Goal: Task Accomplishment & Management: Use online tool/utility

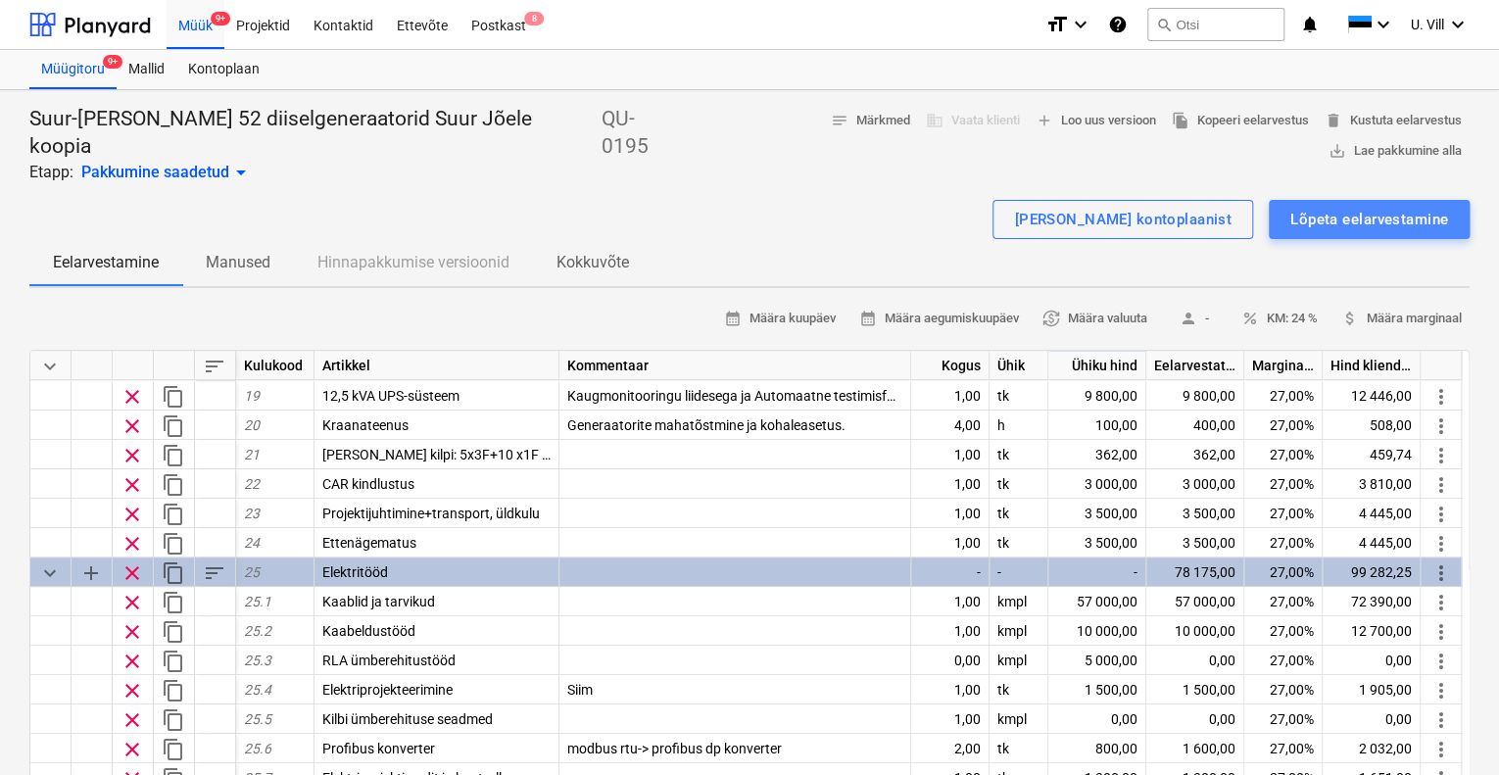
click at [1344, 207] on div "Lõpeta eelarvestamine" at bounding box center [1369, 219] width 158 height 25
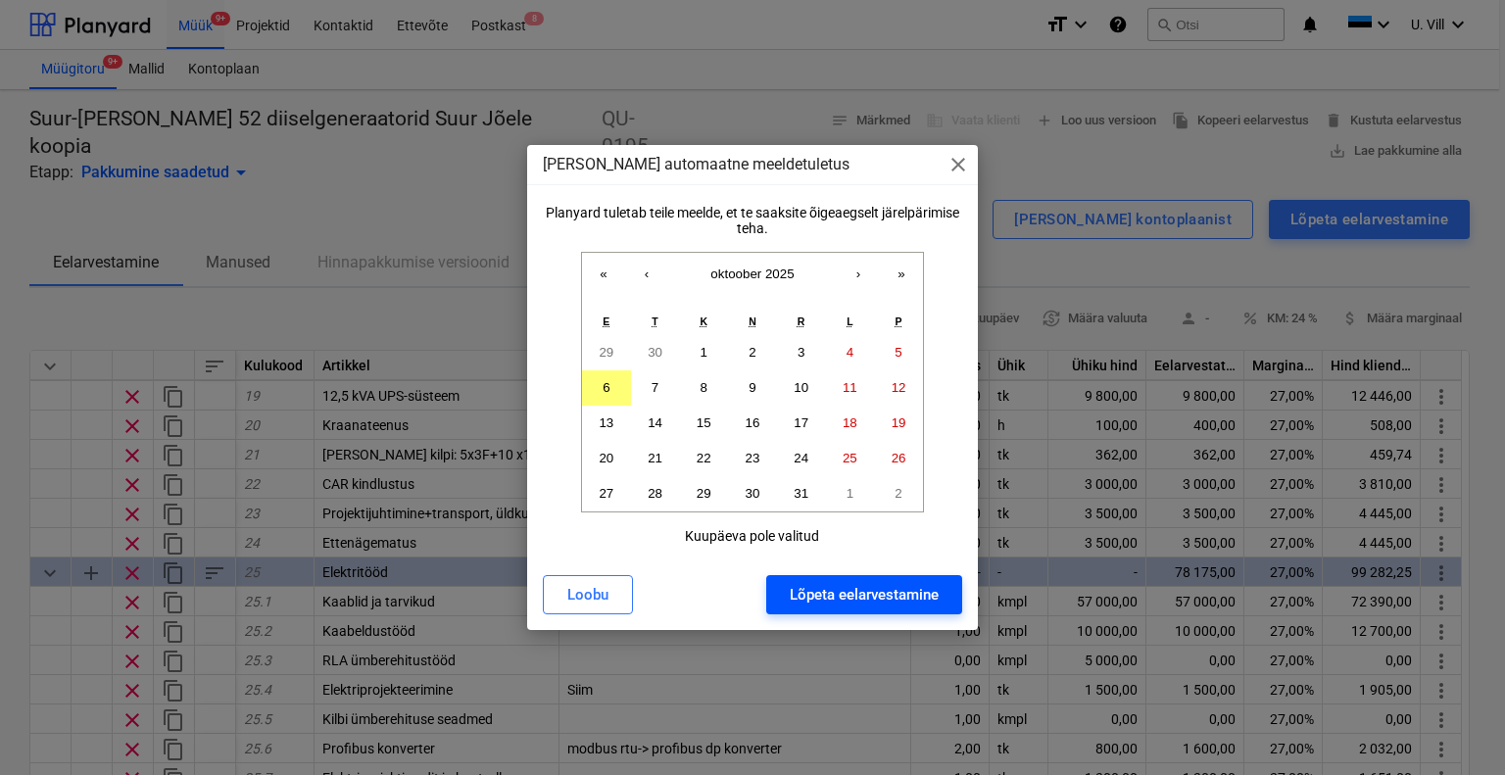
click at [881, 595] on div "Lõpeta eelarvestamine" at bounding box center [864, 594] width 149 height 25
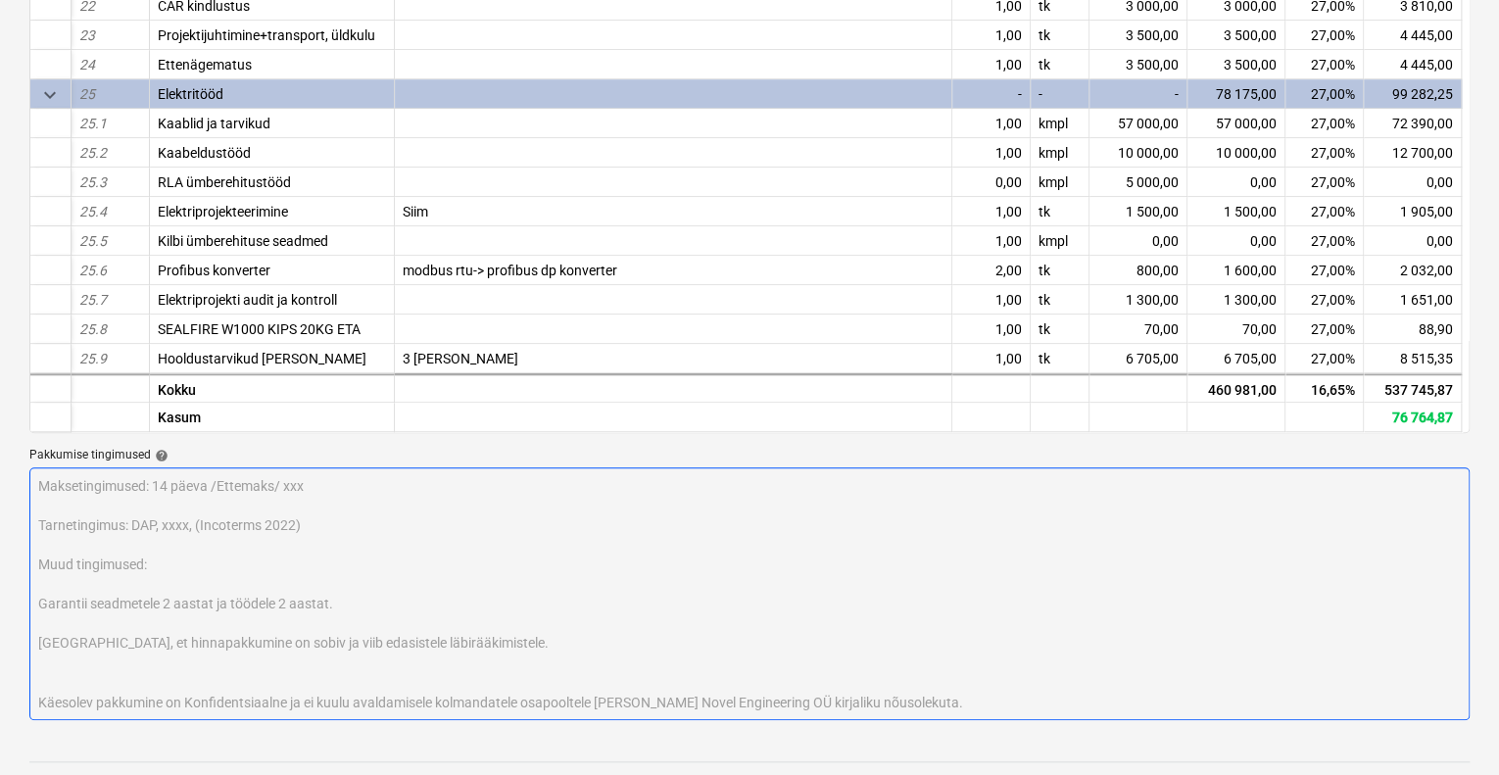
scroll to position [356, 0]
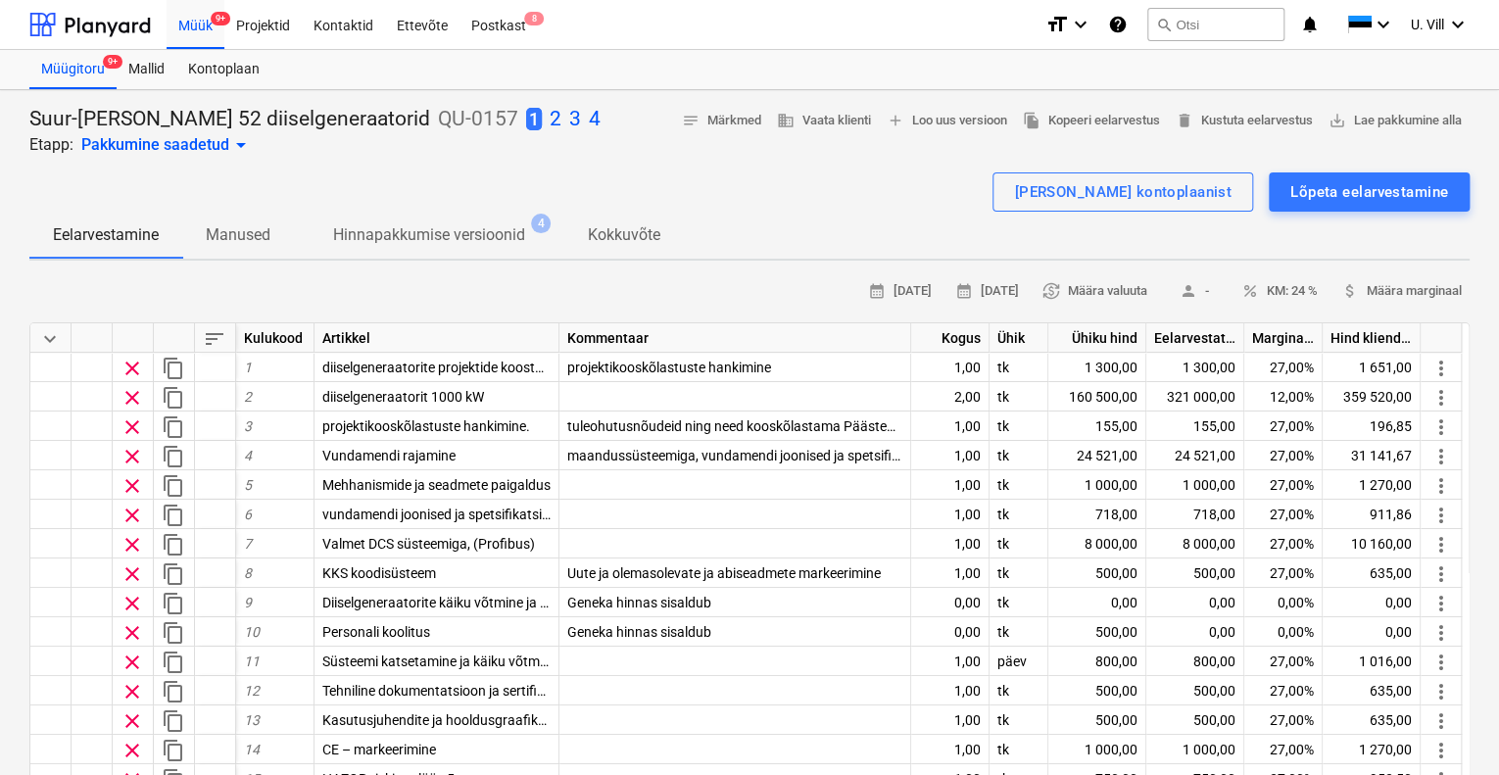
click at [589, 122] on p "4" at bounding box center [595, 119] width 12 height 27
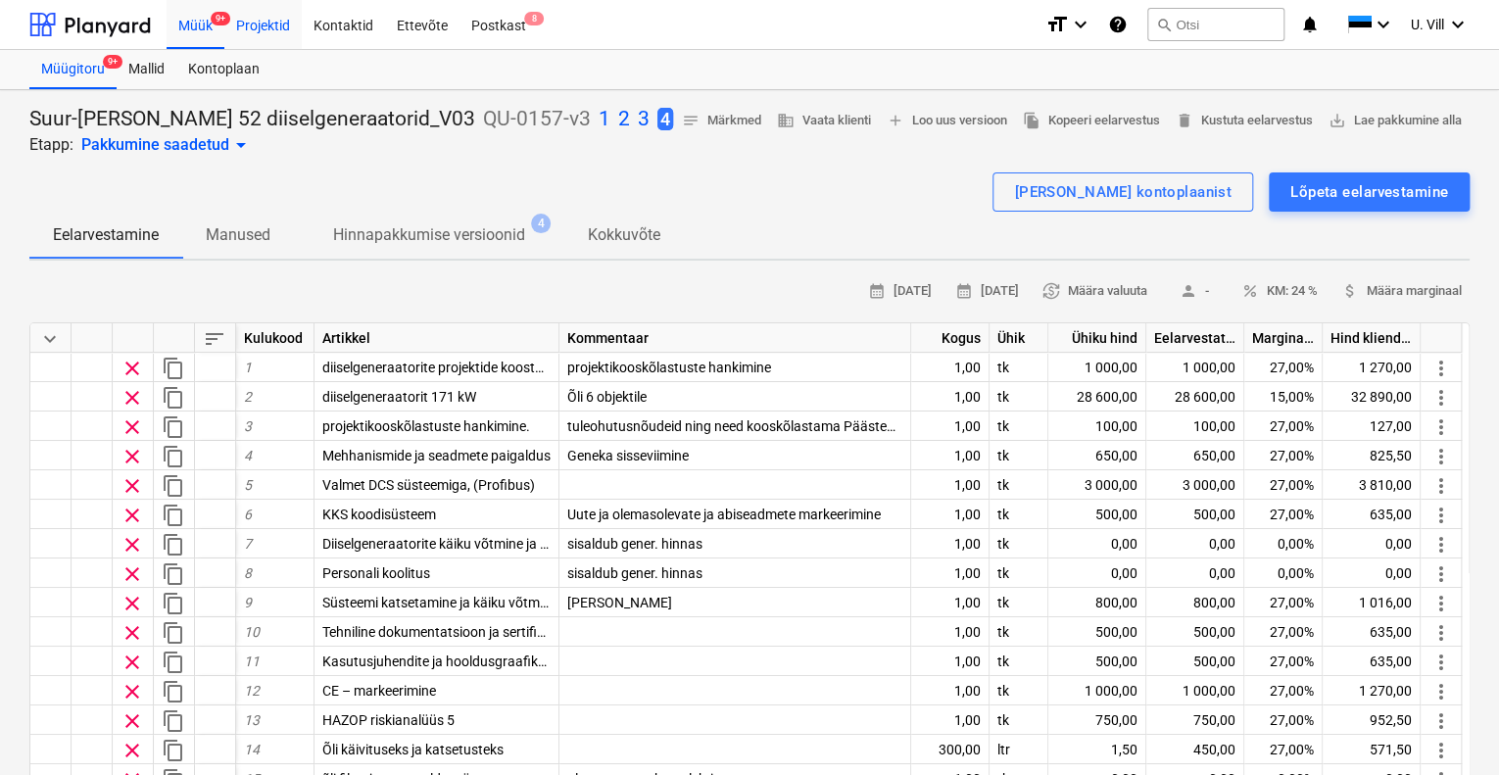
click at [258, 23] on div "Projektid" at bounding box center [262, 24] width 77 height 50
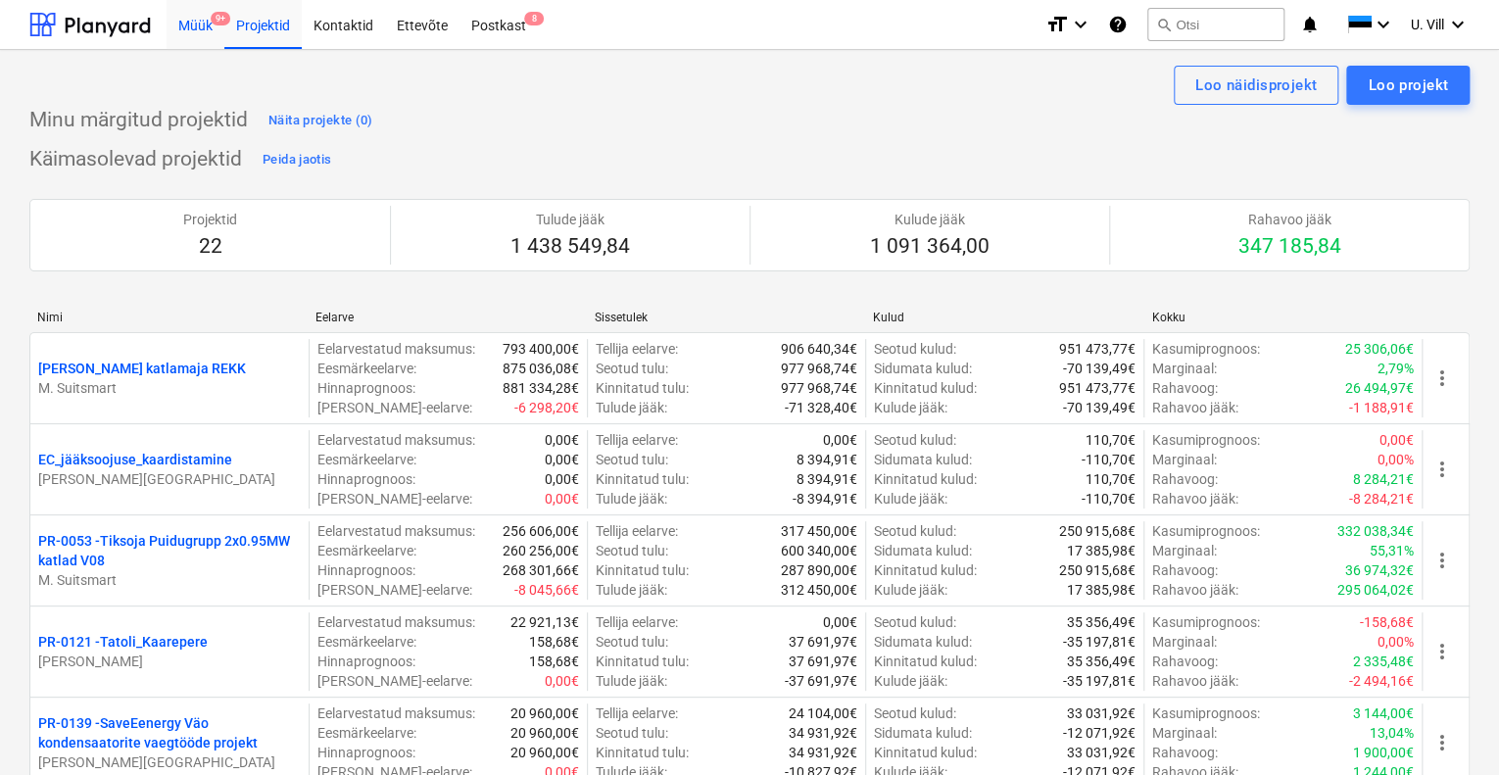
click at [207, 24] on div "Müük 9+" at bounding box center [196, 24] width 58 height 50
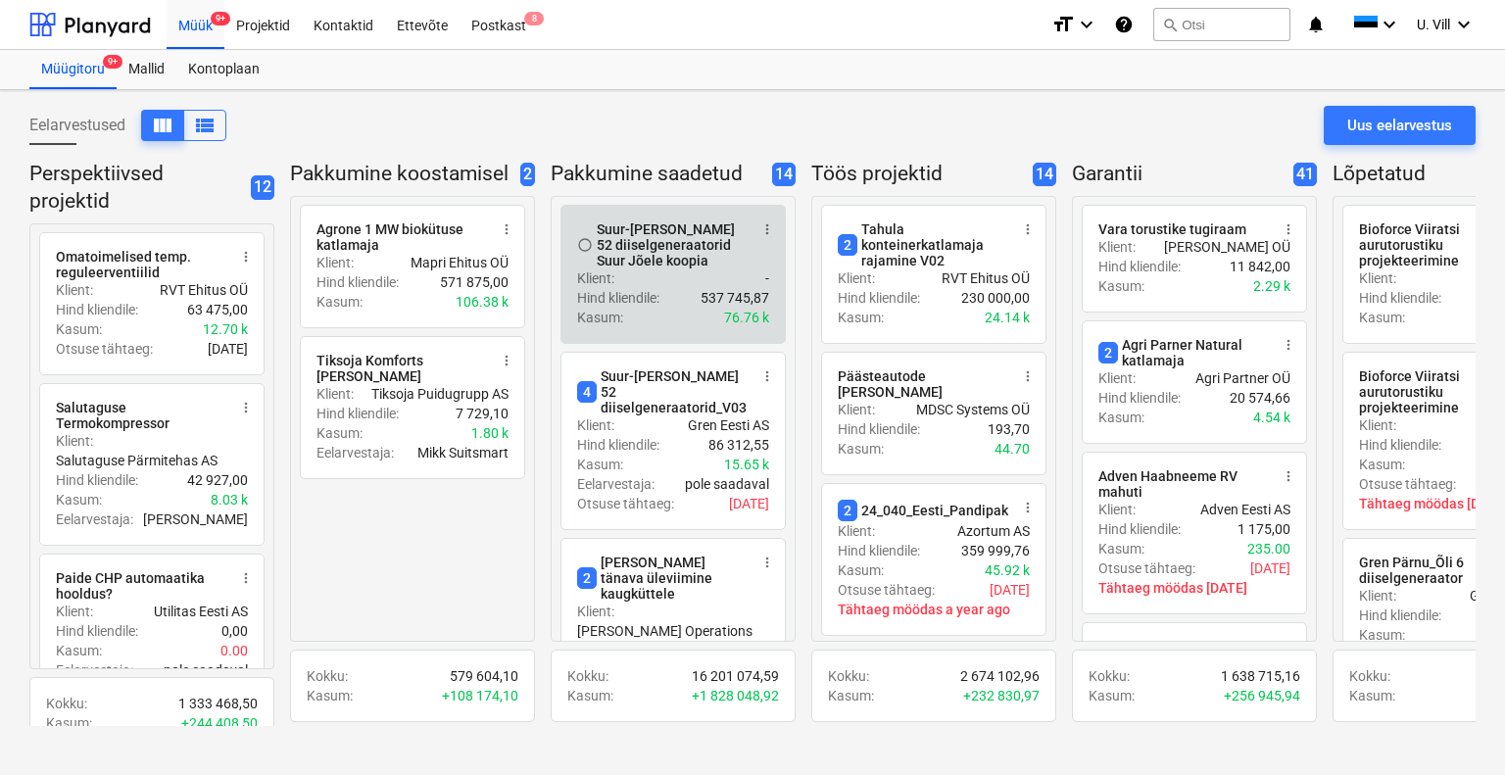
click at [682, 246] on div "Suur-[PERSON_NAME] 52 diiselgeneraatorid Suur Jõele koopia" at bounding box center [672, 244] width 151 height 47
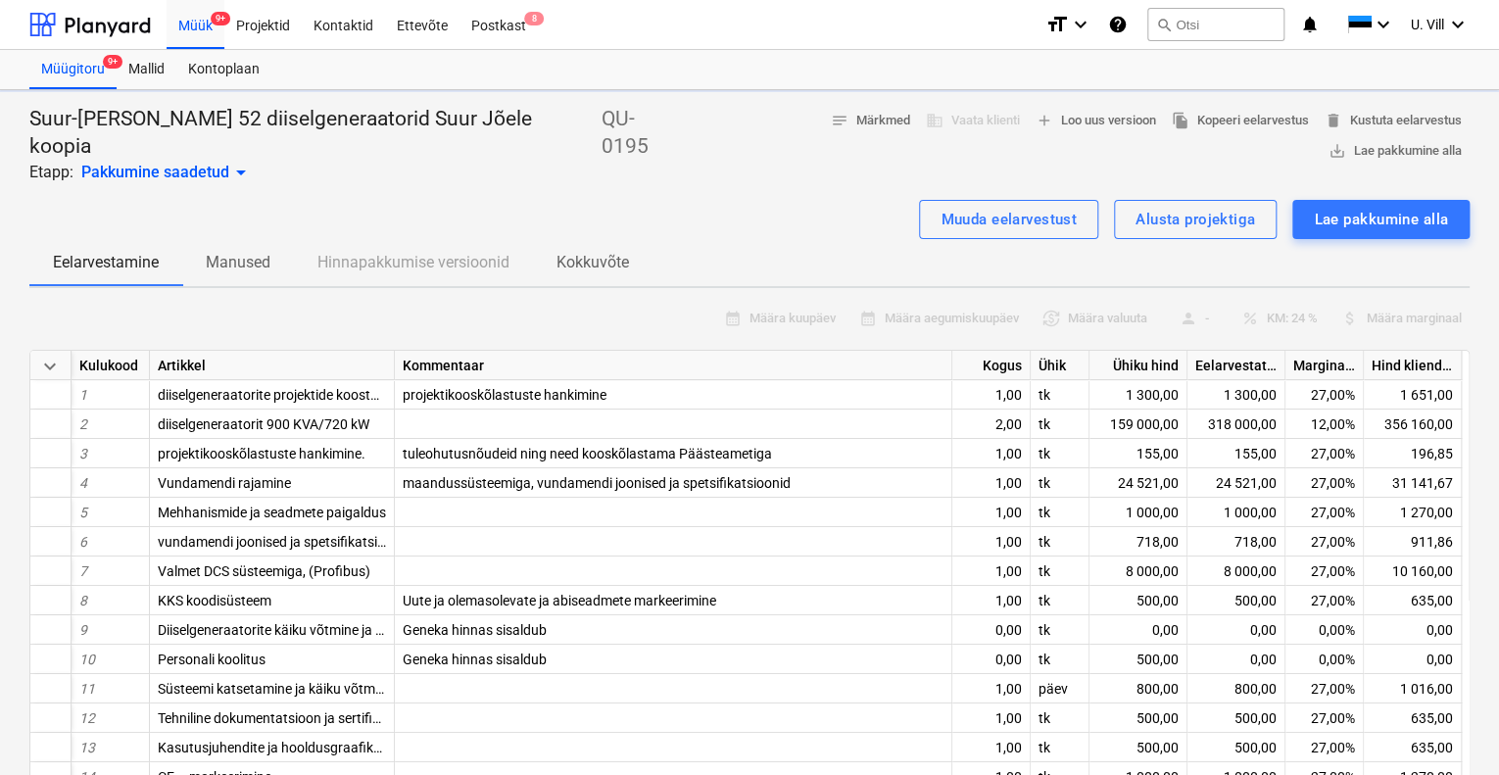
click at [682, 246] on div "Eelarvestamine Manused Hinnapakkumise versioonid Kokkuvõte" at bounding box center [749, 262] width 1440 height 47
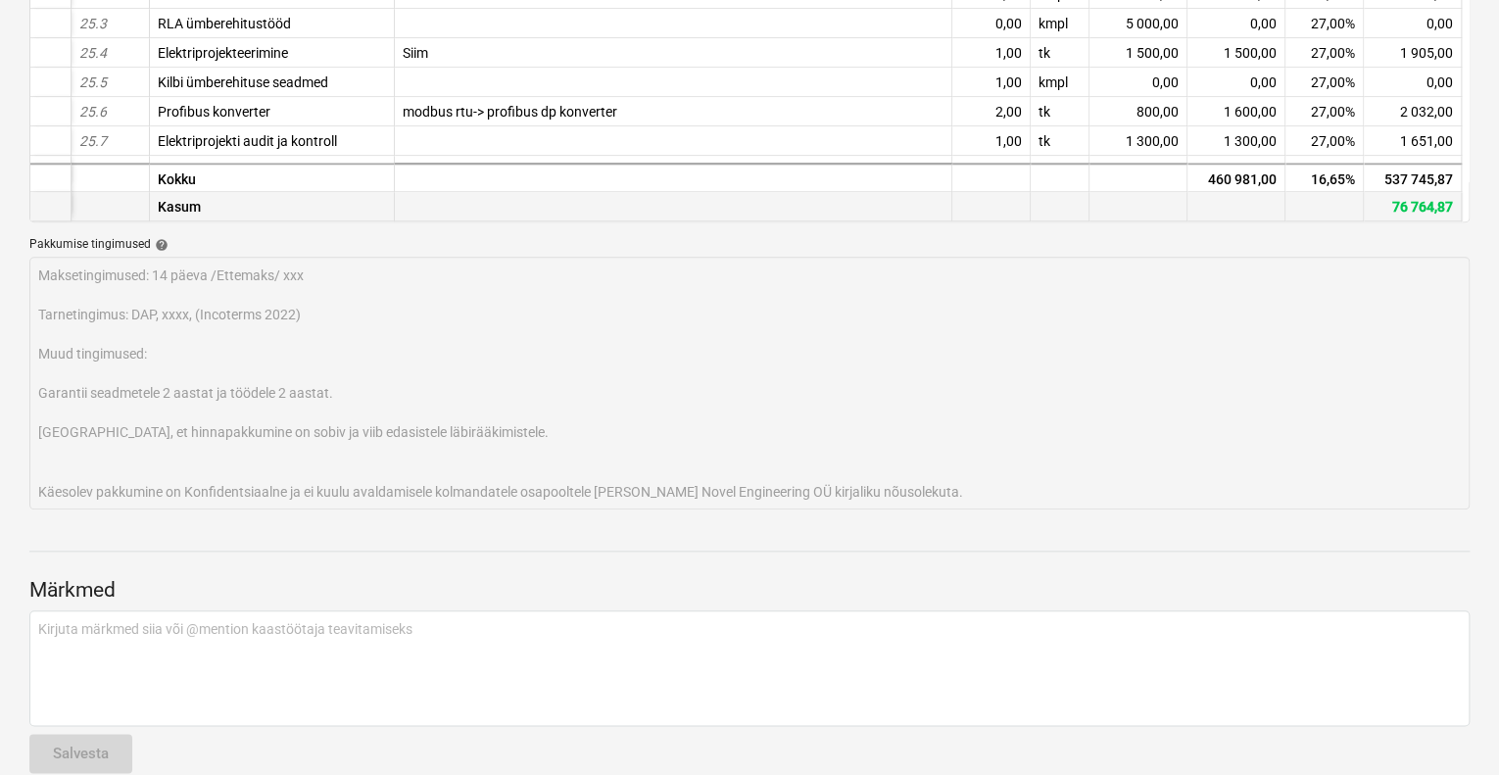
scroll to position [469, 0]
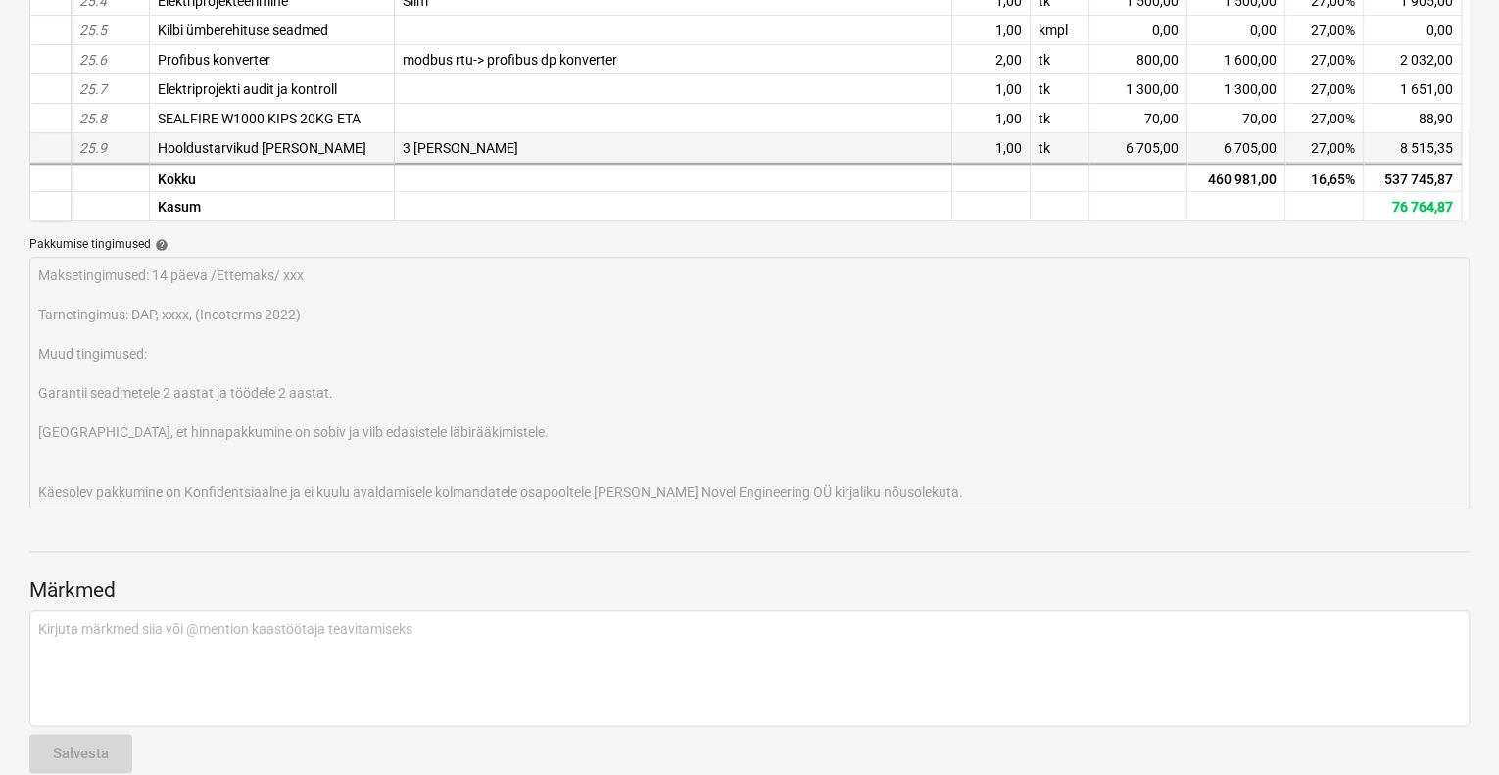
click at [411, 140] on span "3 [PERSON_NAME]" at bounding box center [461, 148] width 116 height 16
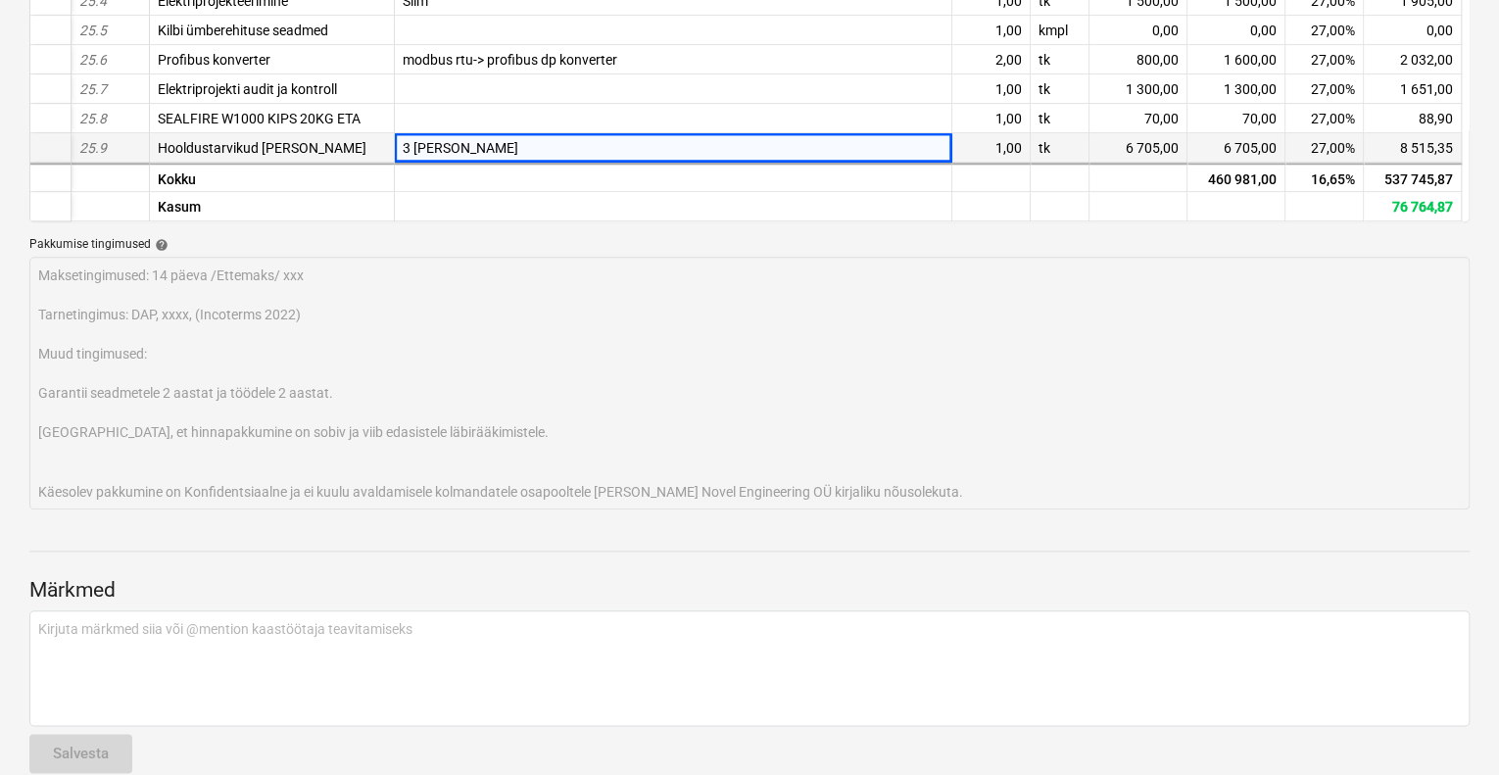
click at [414, 140] on span "3 [PERSON_NAME]" at bounding box center [461, 148] width 116 height 16
click at [408, 140] on span "3 [PERSON_NAME]" at bounding box center [461, 148] width 116 height 16
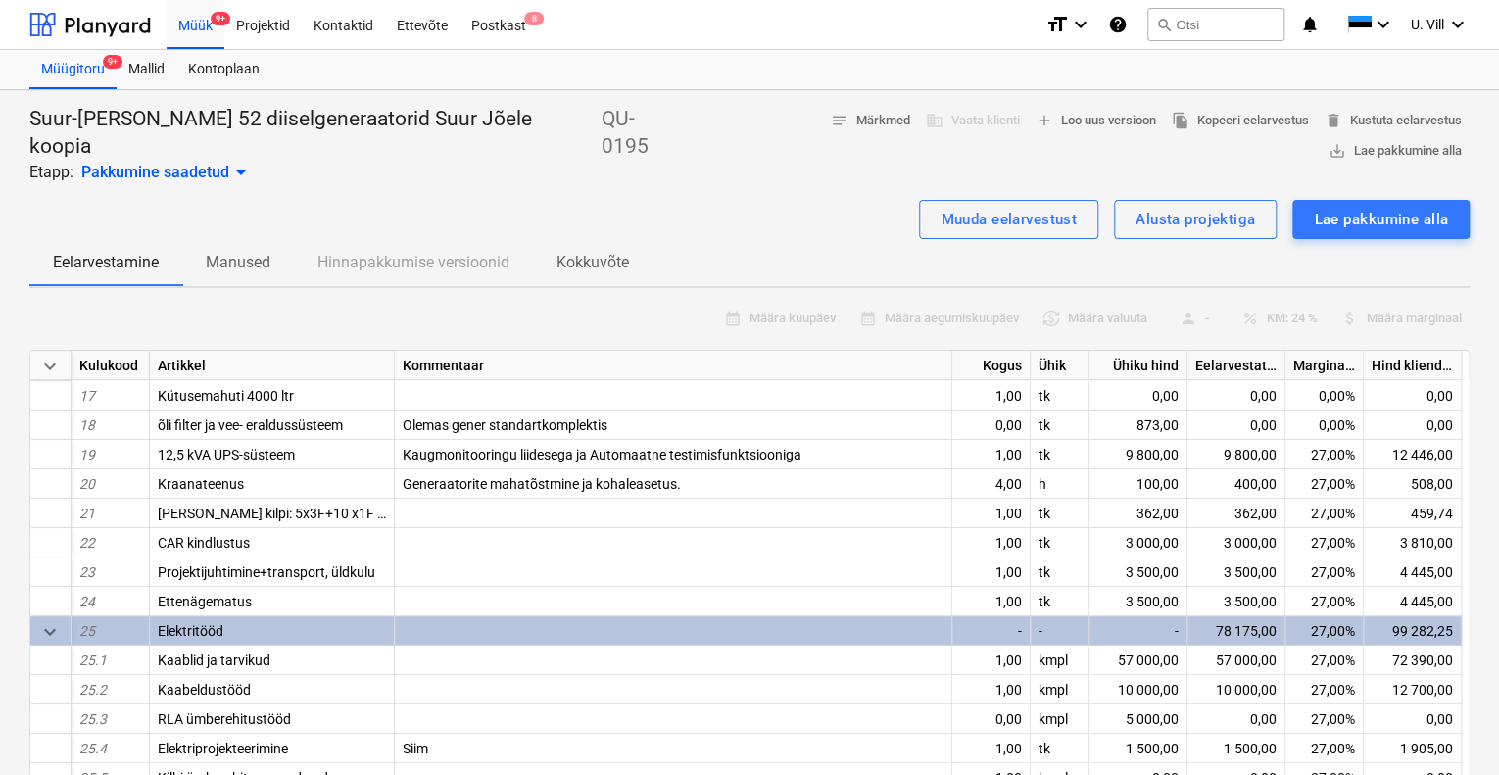
scroll to position [130, 0]
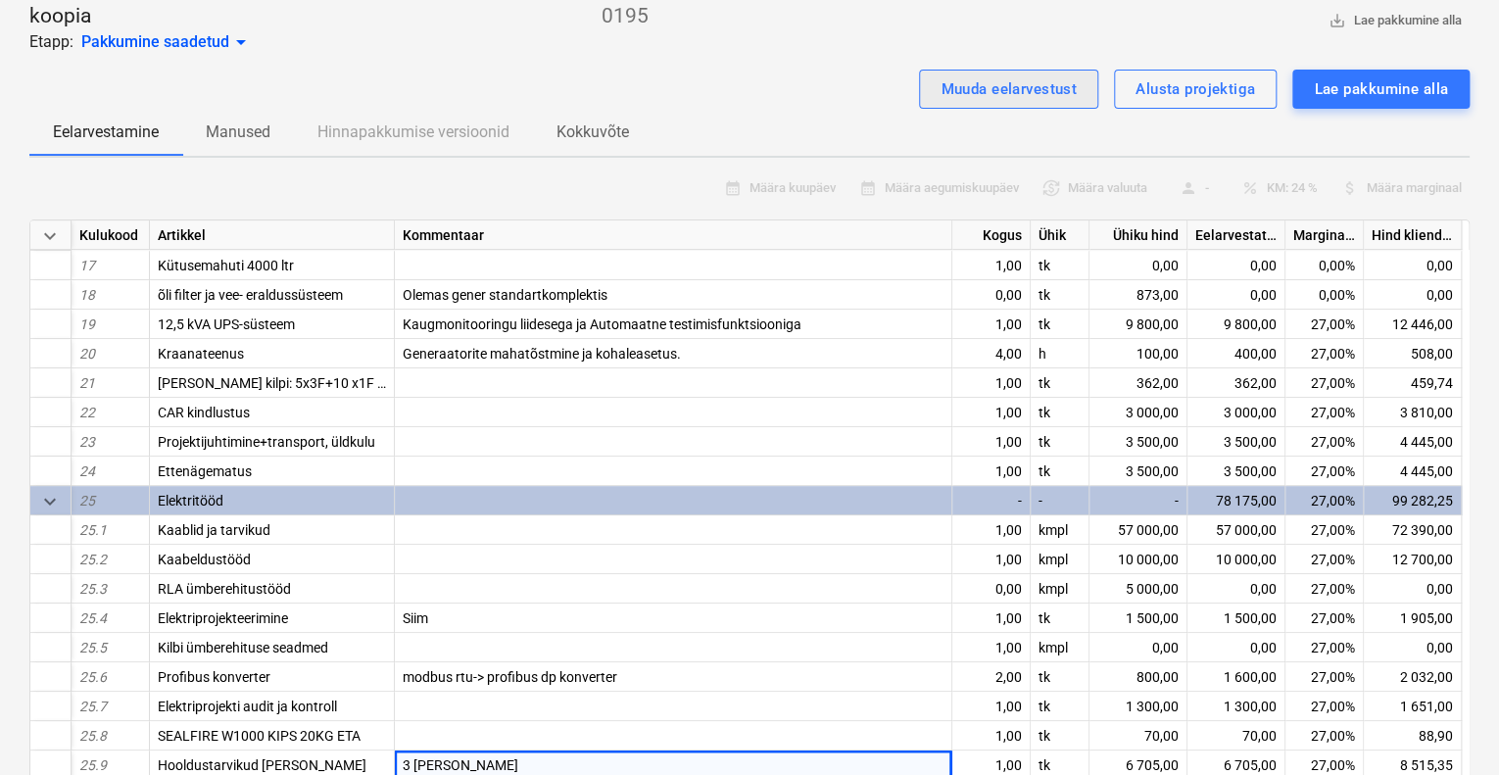
click at [1048, 76] on div "Muuda eelarvestust" at bounding box center [1009, 88] width 136 height 25
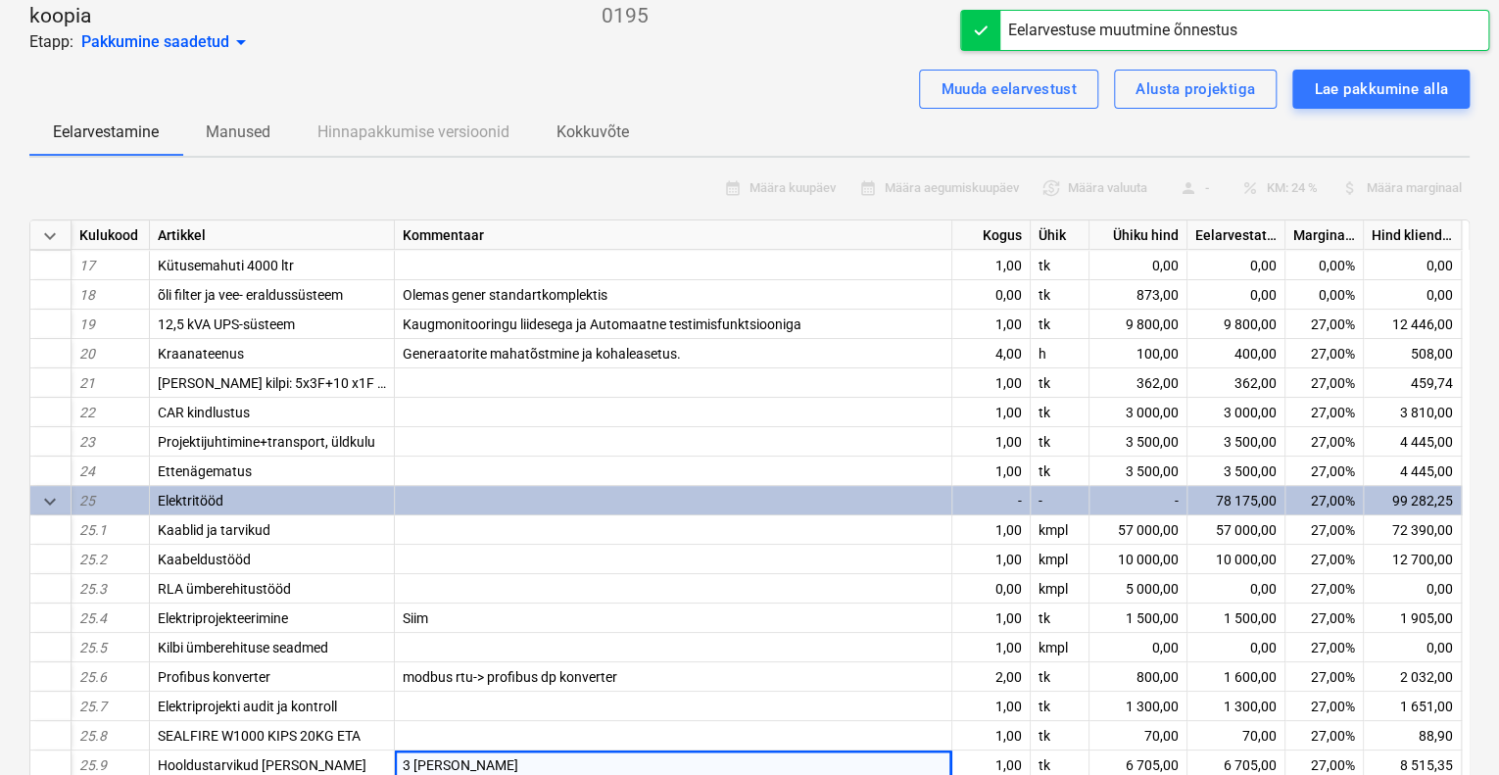
type textarea "x"
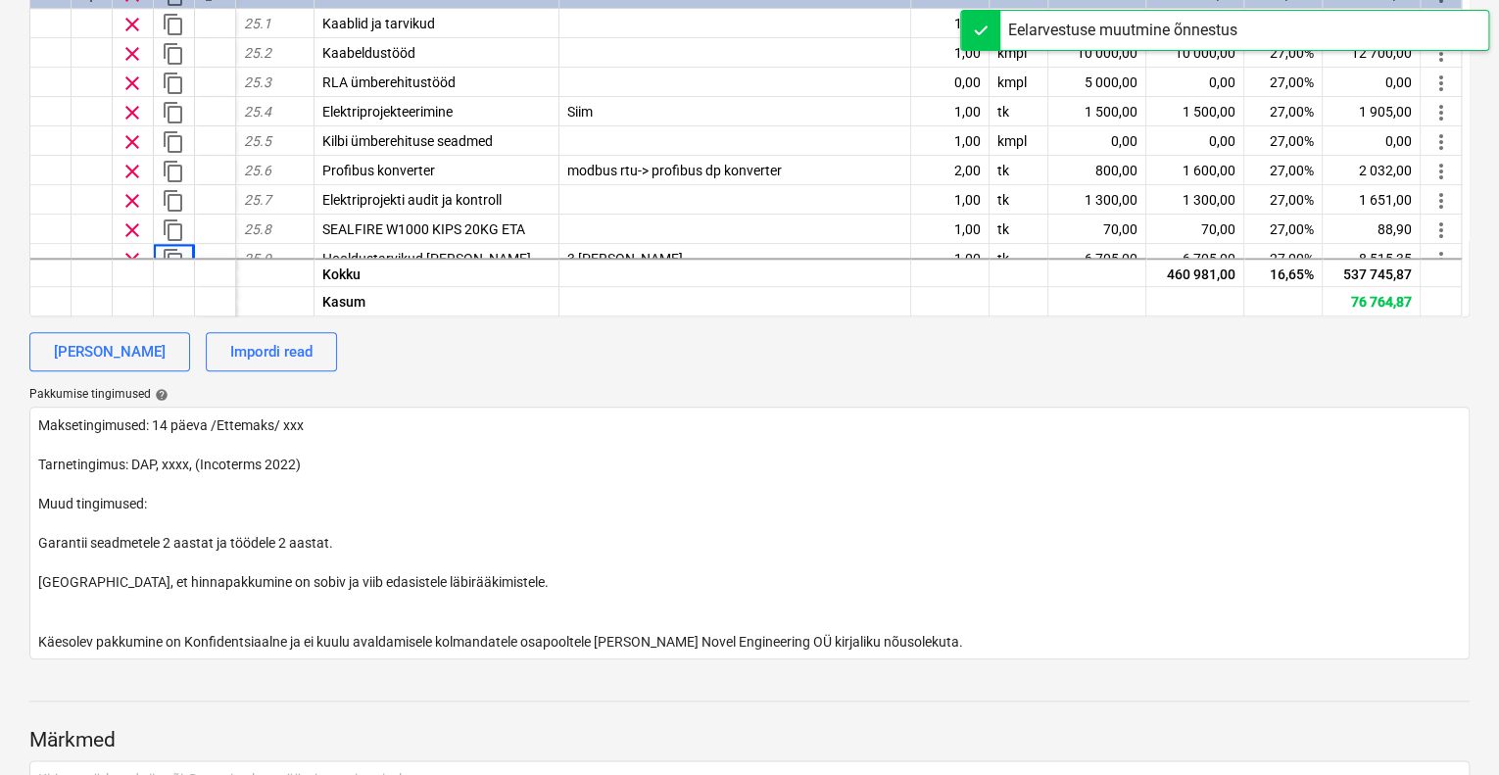
scroll to position [528, 0]
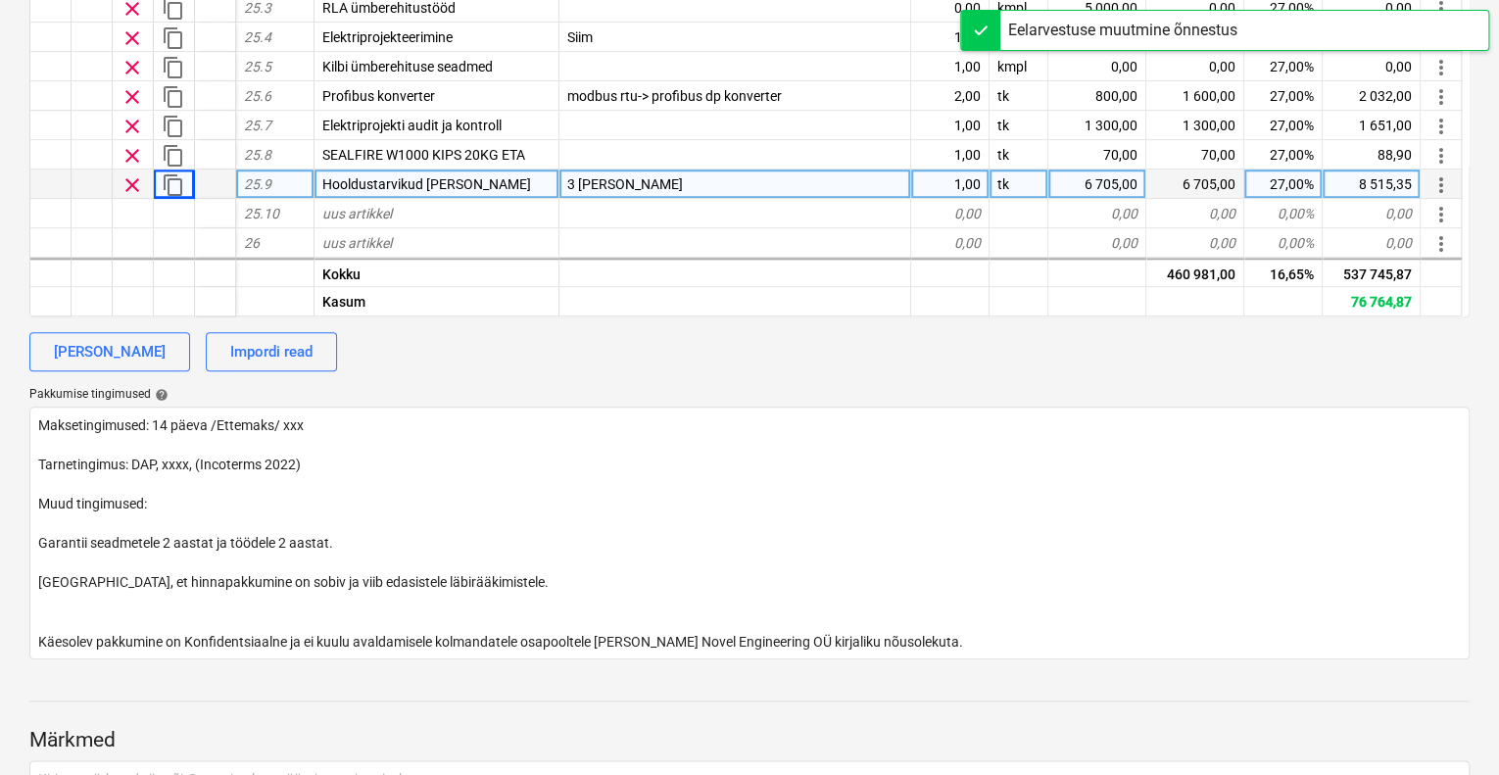
click at [572, 176] on span "3 [PERSON_NAME]" at bounding box center [625, 184] width 116 height 16
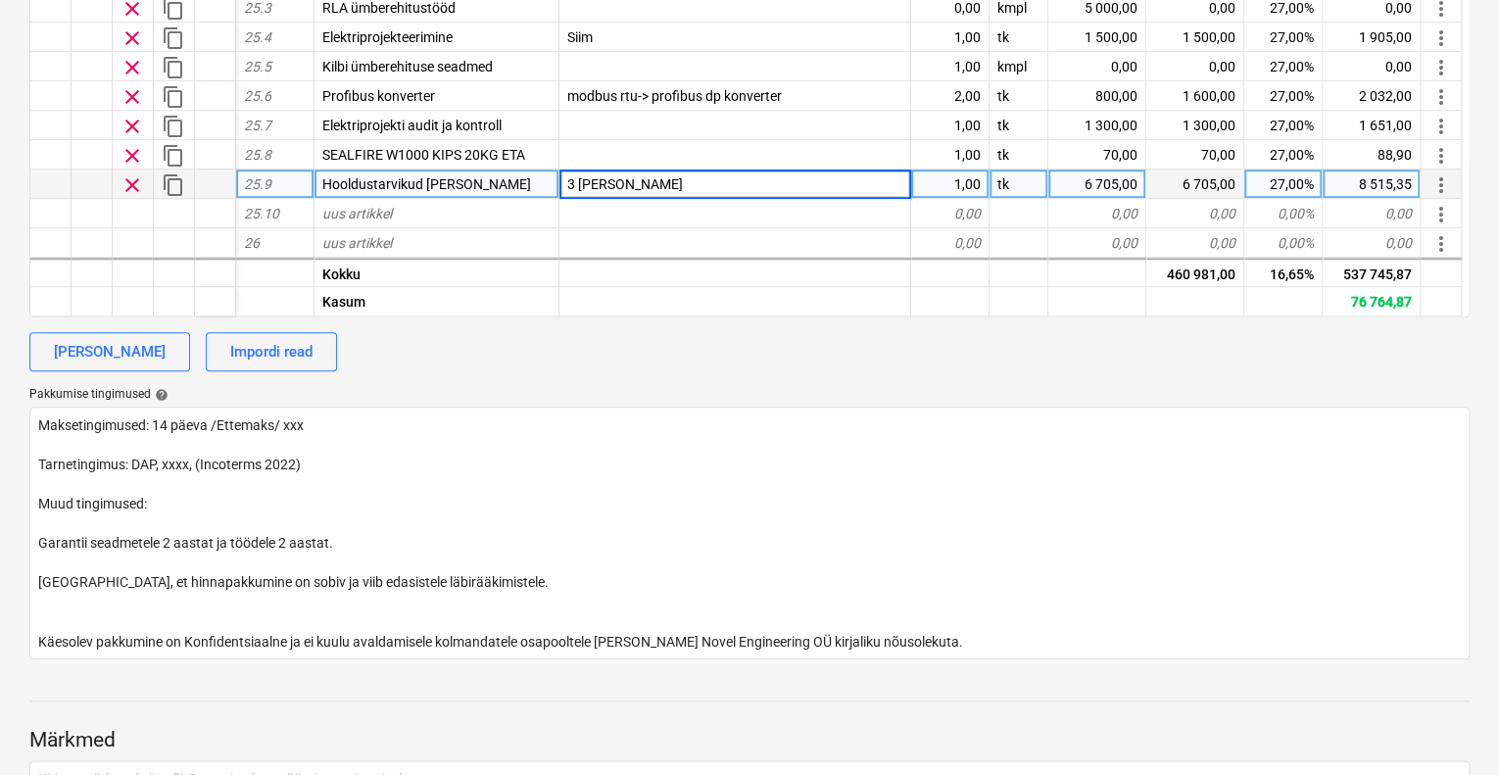
click at [576, 170] on input "3 [PERSON_NAME]" at bounding box center [735, 184] width 351 height 28
click at [575, 170] on input "3 [PERSON_NAME]" at bounding box center [735, 184] width 351 height 28
type input "1 [PERSON_NAME]"
type textarea "x"
click at [1100, 170] on div "6 705,00" at bounding box center [1097, 184] width 98 height 29
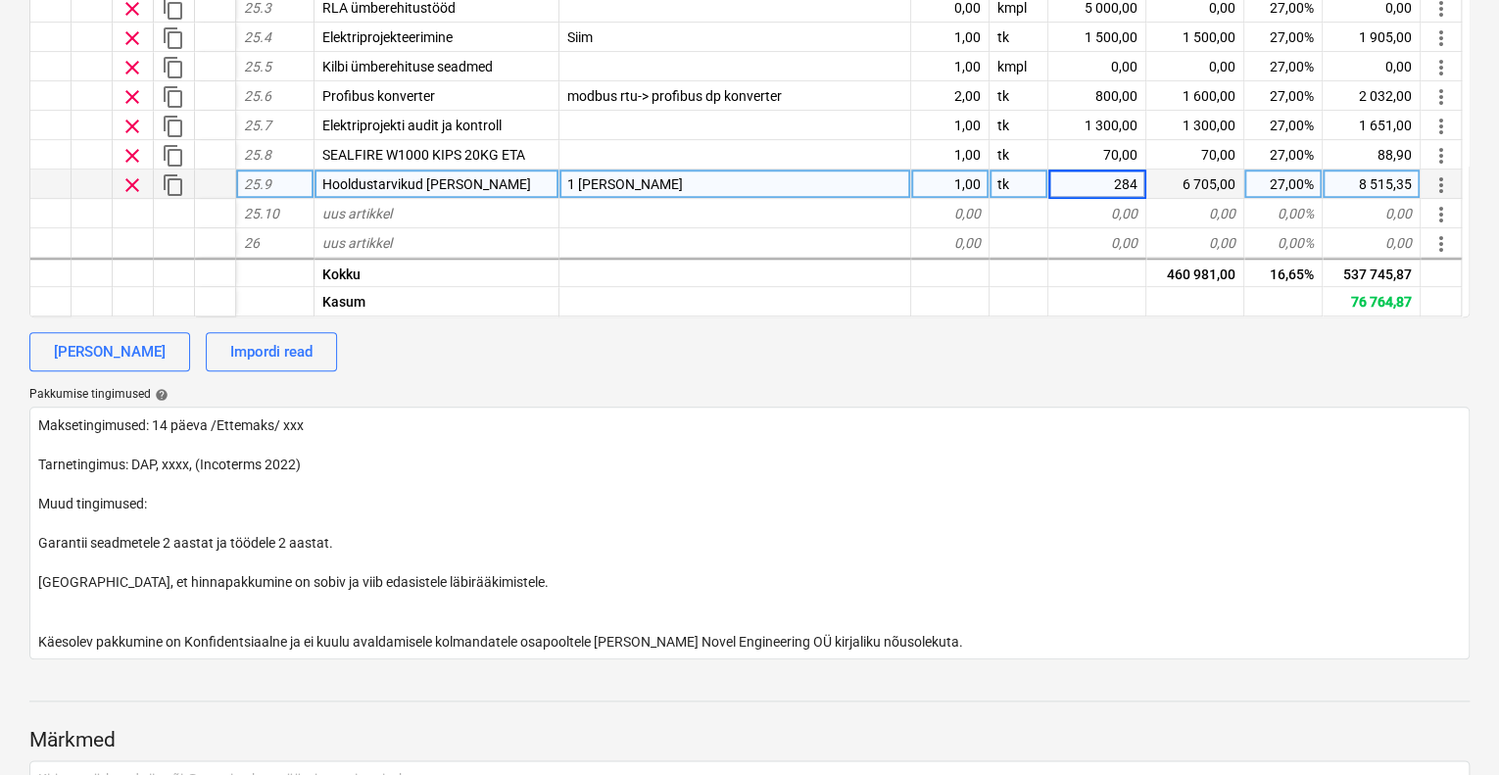
type input "2840"
type textarea "x"
click at [1211, 387] on p "Pakkumise tingimused help" at bounding box center [749, 397] width 1440 height 20
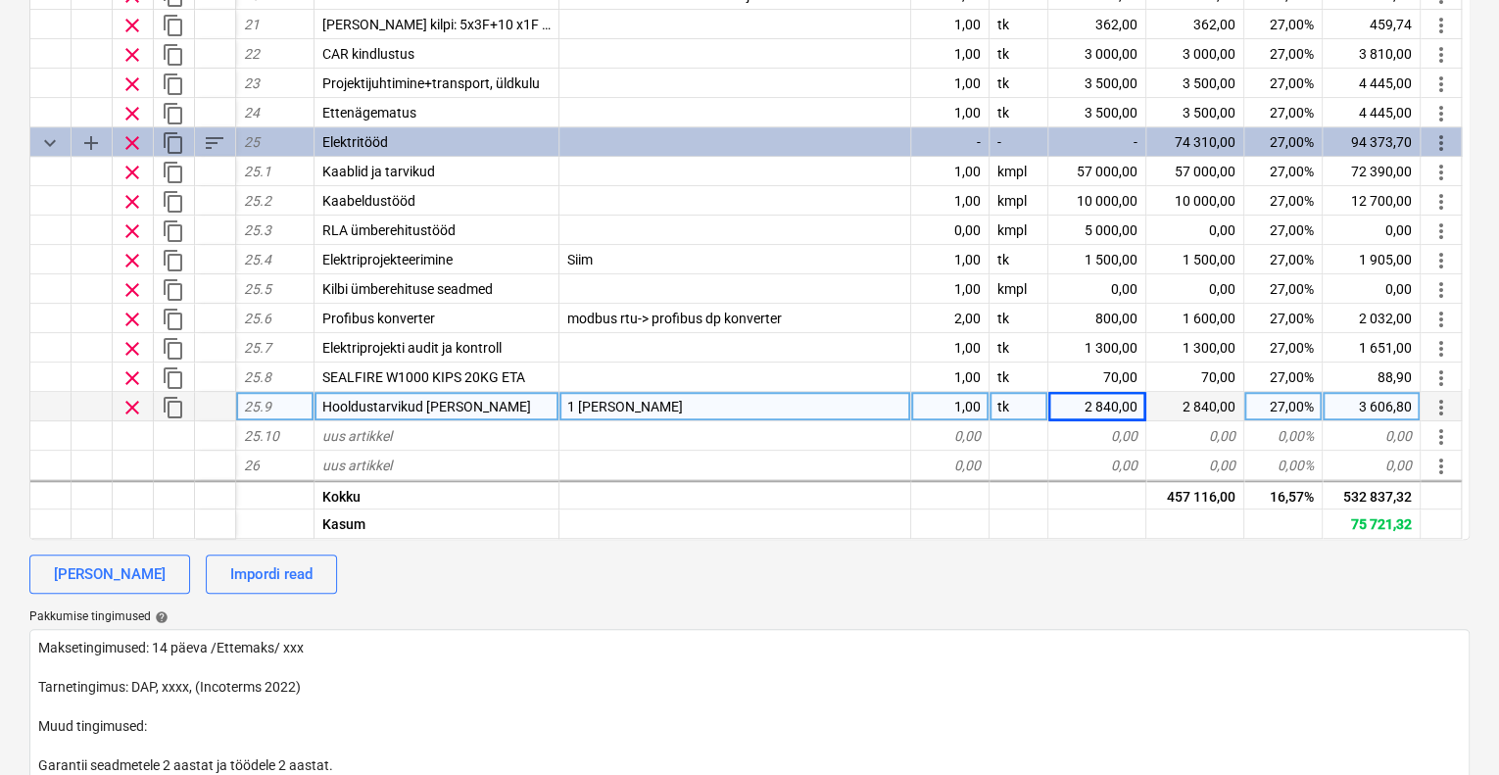
scroll to position [392, 0]
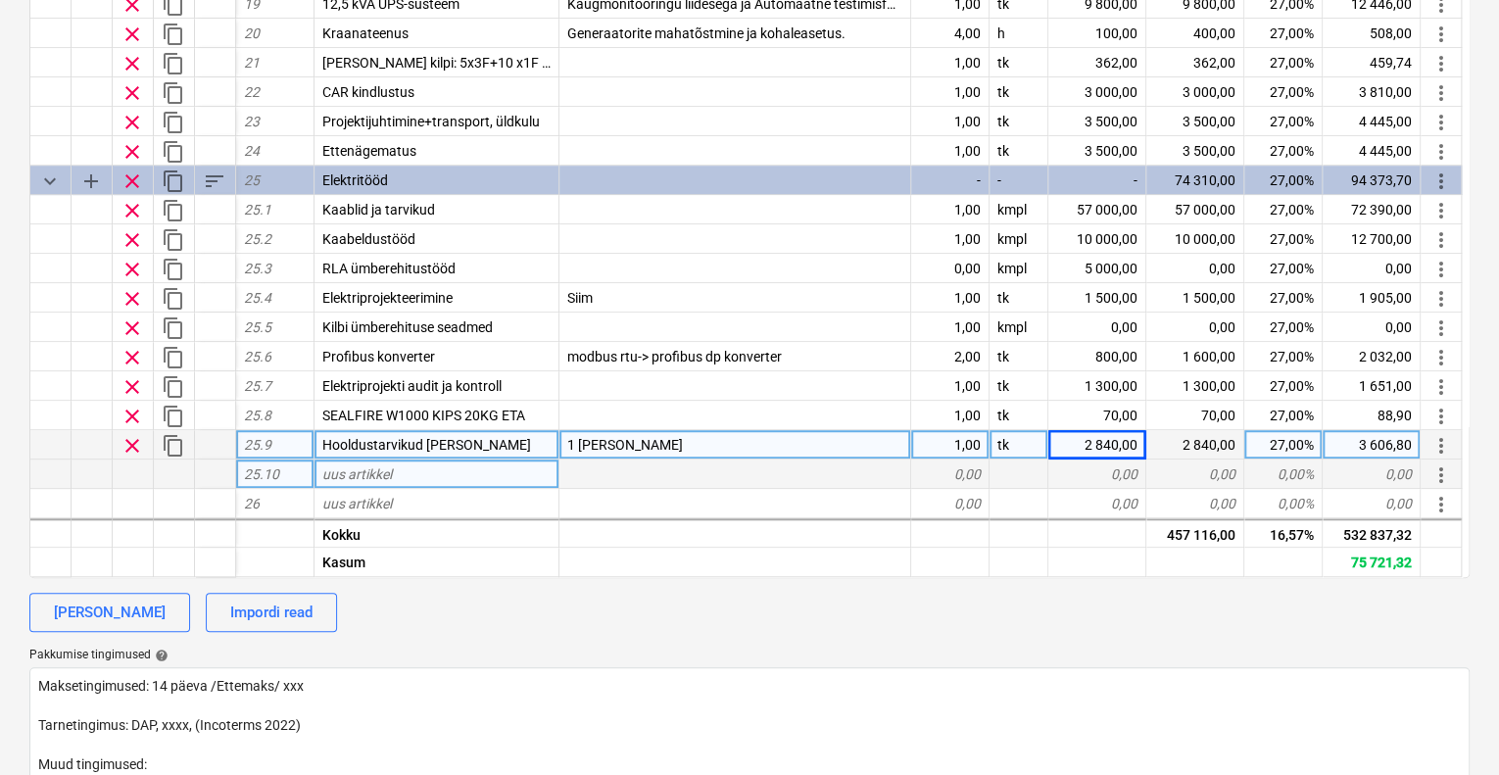
click at [402, 460] on div "uus artikkel" at bounding box center [437, 474] width 245 height 29
type input "Müra mõõtmine akrediteeritud labori poolt"
click at [966, 460] on div "0,00" at bounding box center [950, 474] width 78 height 29
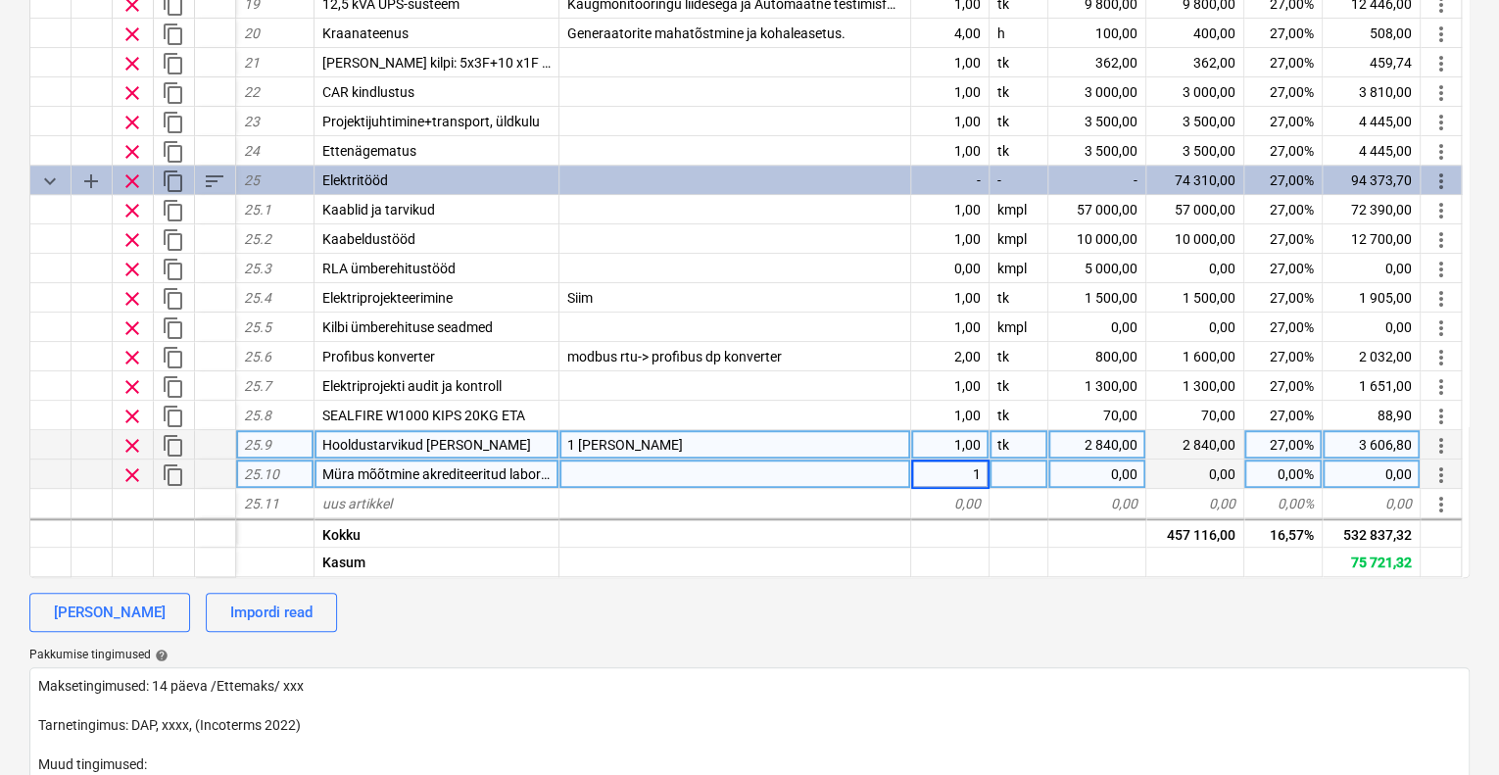
click at [997, 553] on div "calendar_month Määra kuupäev calendar_month Määra aegumiskuupäev currency_excha…" at bounding box center [749, 416] width 1440 height 1009
type textarea "x"
click at [1011, 460] on div at bounding box center [1019, 474] width 59 height 29
type input "tk"
type textarea "x"
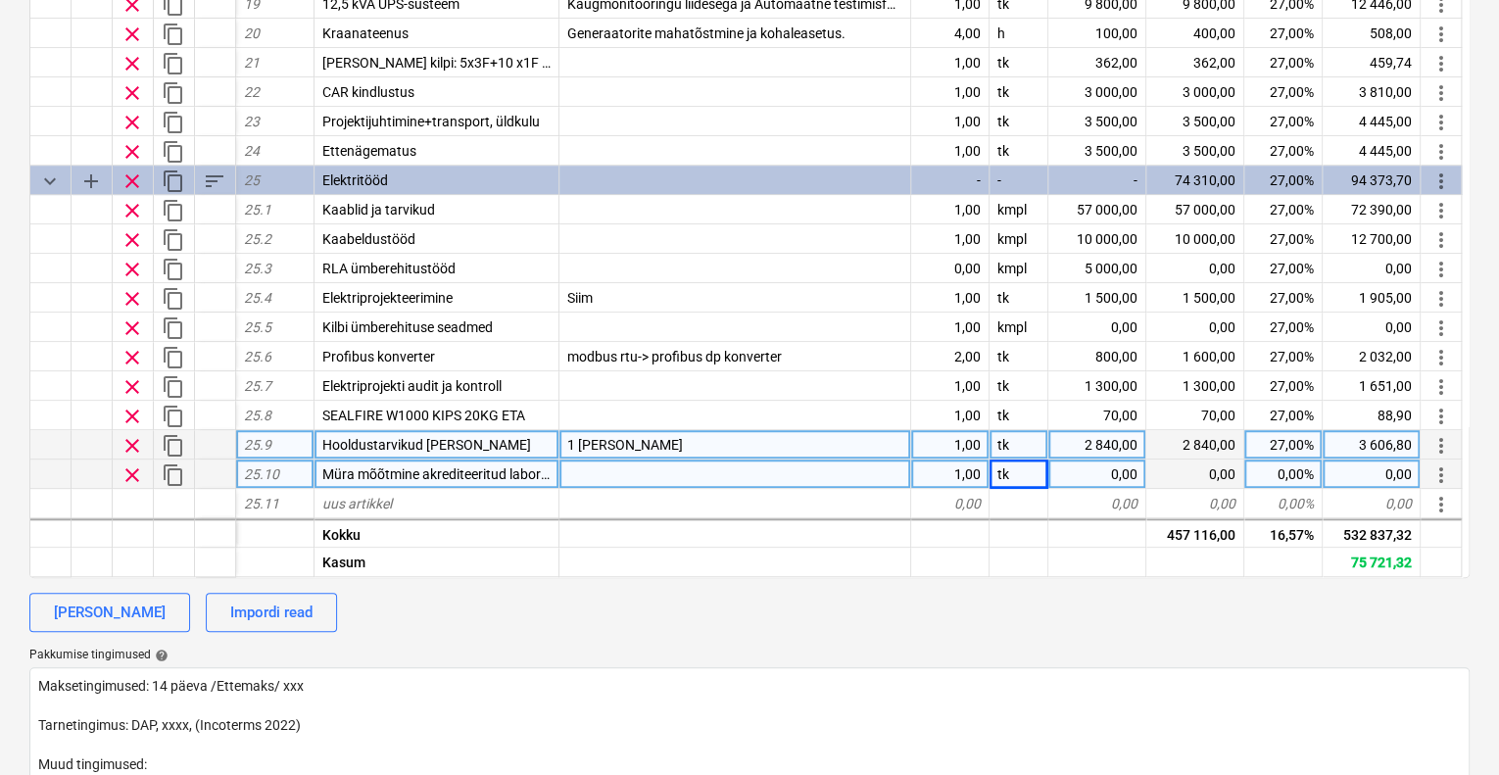
click at [1117, 460] on div "0,00" at bounding box center [1097, 474] width 98 height 29
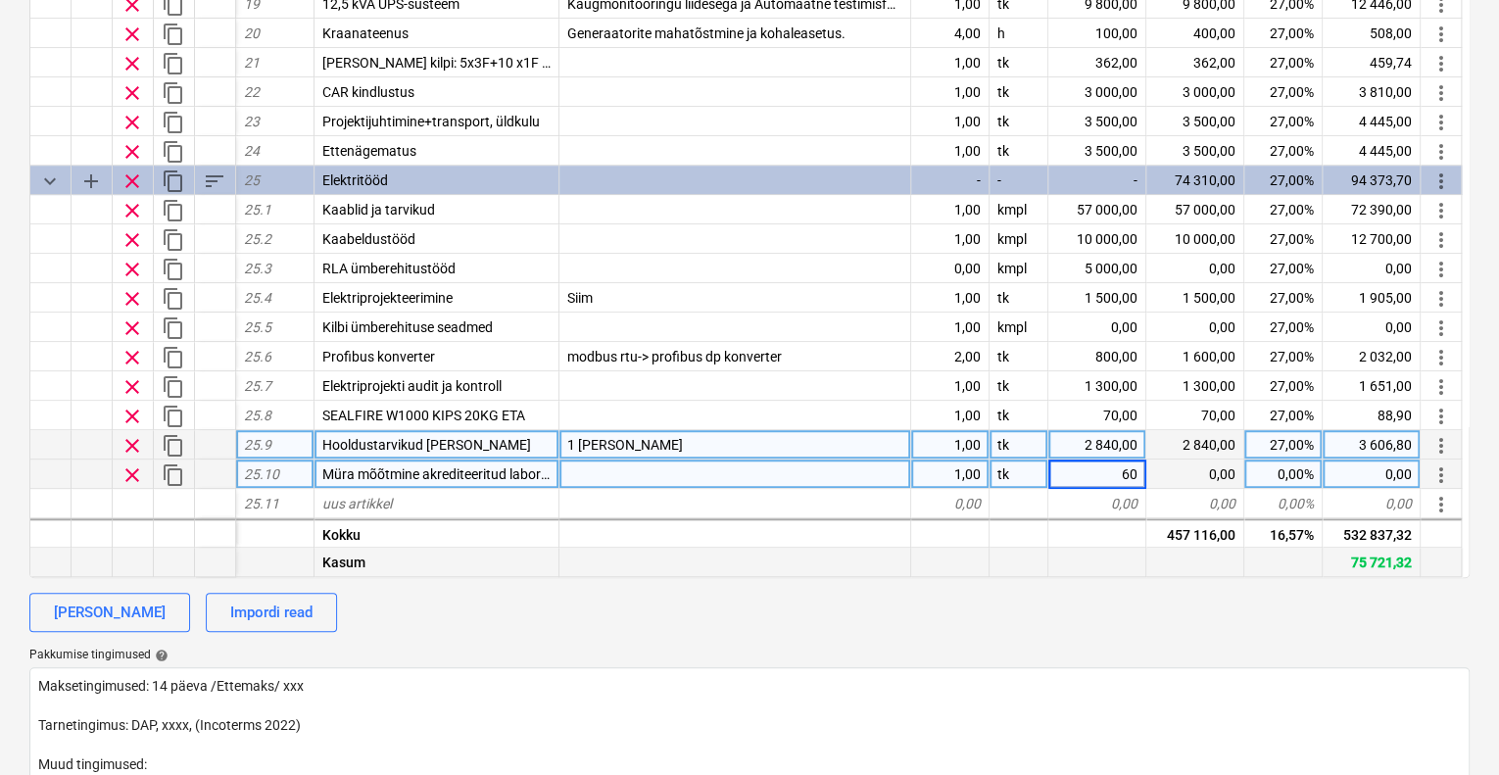
type input "600"
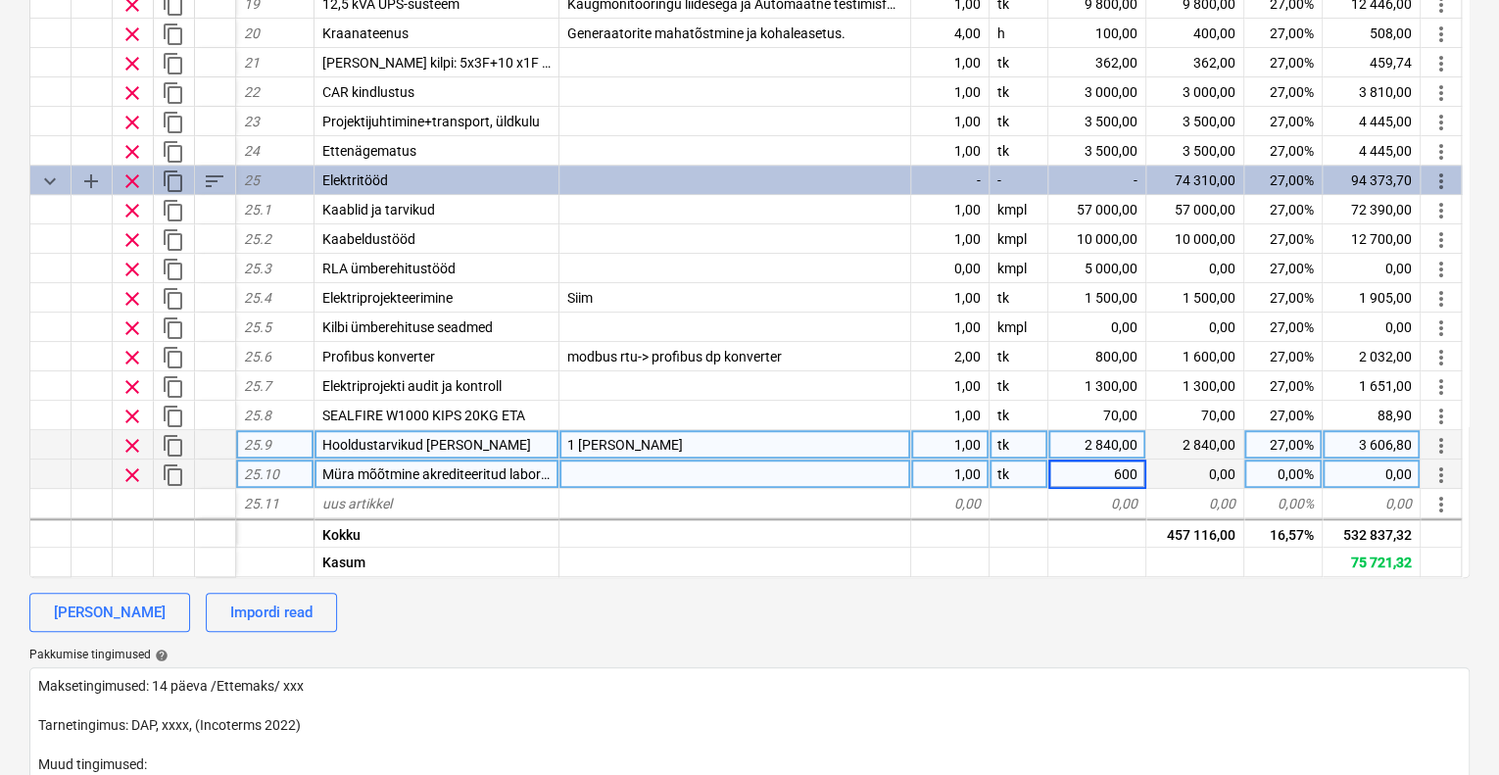
type textarea "x"
click at [1043, 609] on div "calendar_month Määra kuupäev calendar_month Määra aegumiskuupäev currency_excha…" at bounding box center [749, 416] width 1440 height 1009
click at [1285, 430] on div "27,00%" at bounding box center [1283, 444] width 78 height 29
click at [1286, 460] on div "0,00%" at bounding box center [1283, 474] width 78 height 29
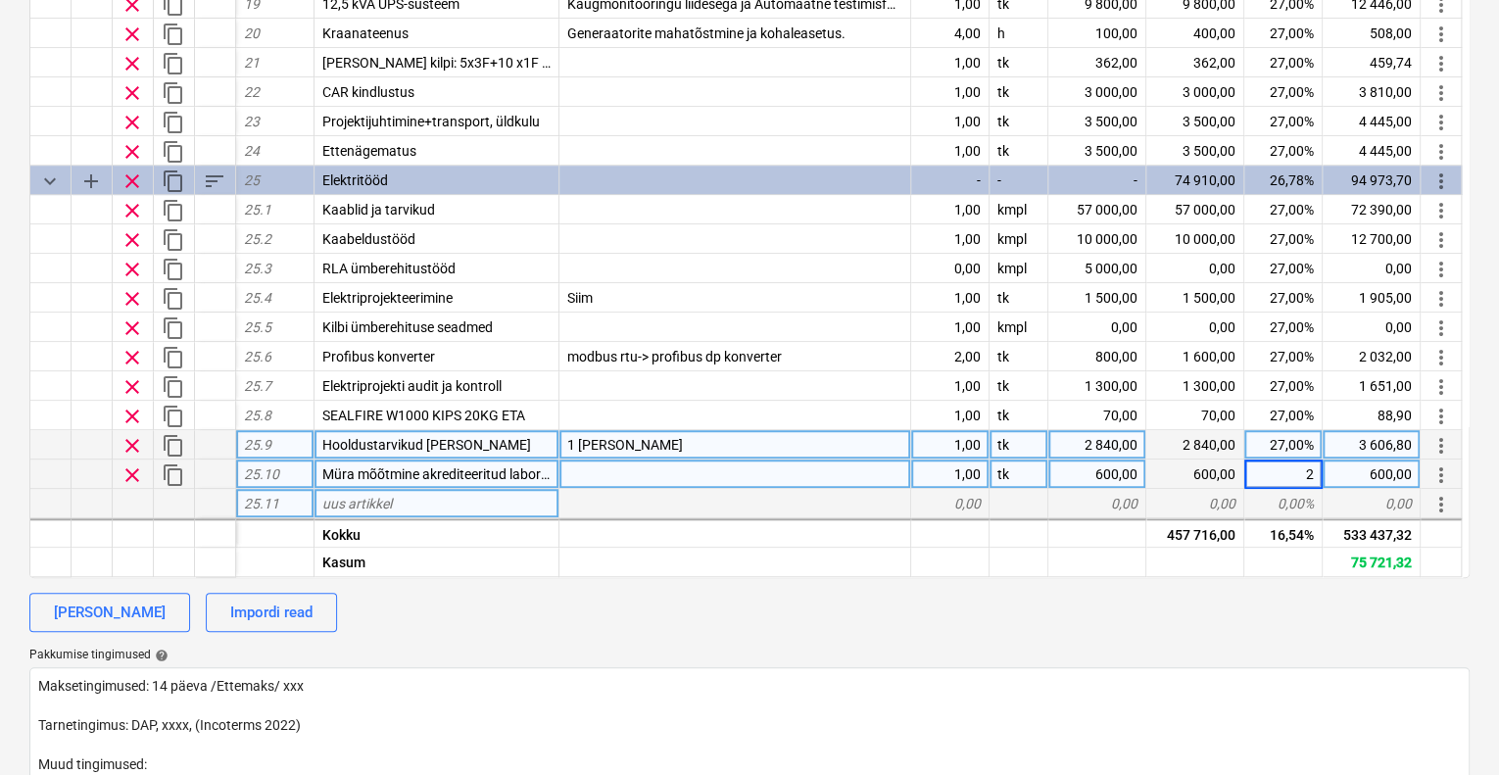
type input "27"
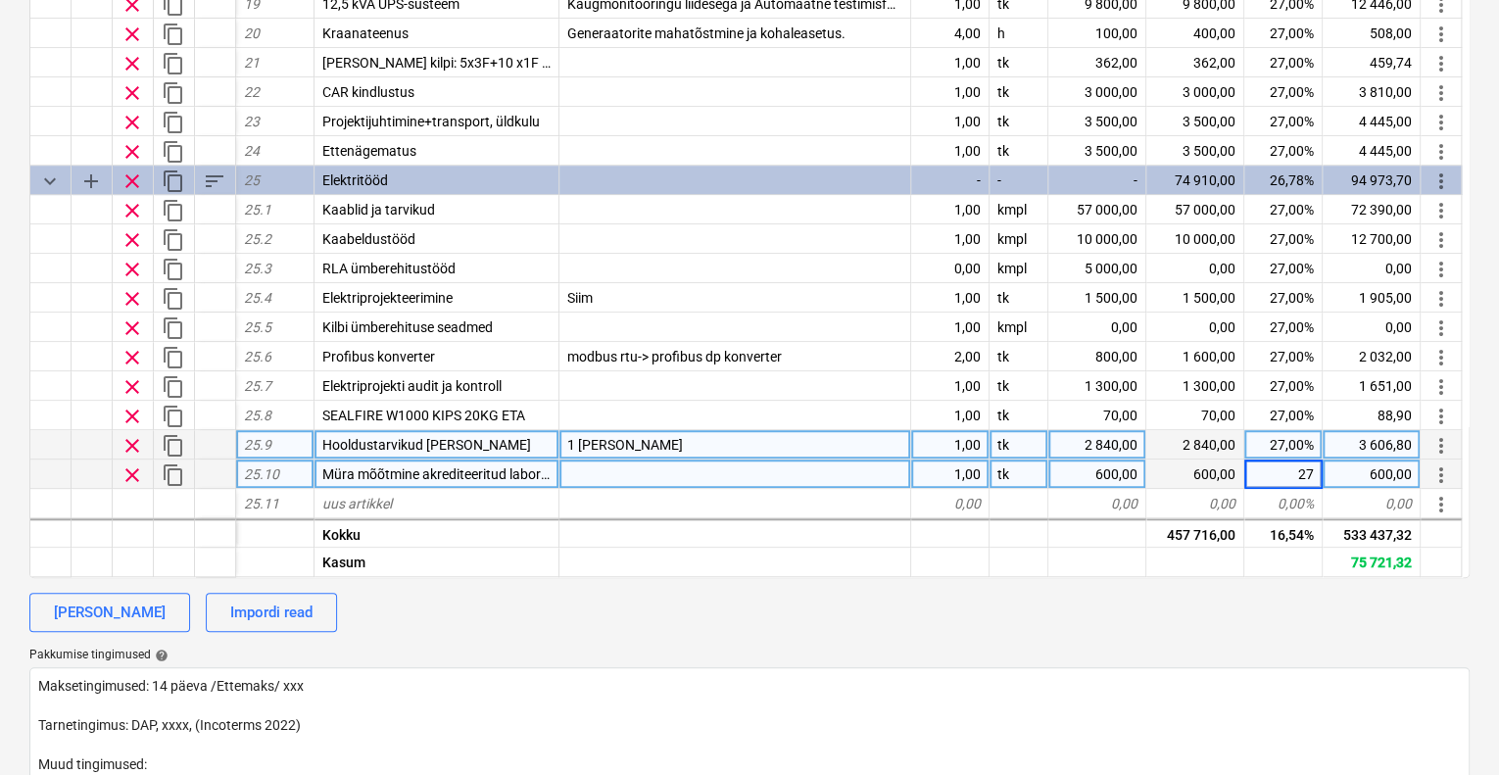
type textarea "x"
click at [1338, 593] on div "[PERSON_NAME] Impordi read" at bounding box center [749, 612] width 1440 height 39
click at [1118, 460] on div "600,00" at bounding box center [1097, 474] width 98 height 29
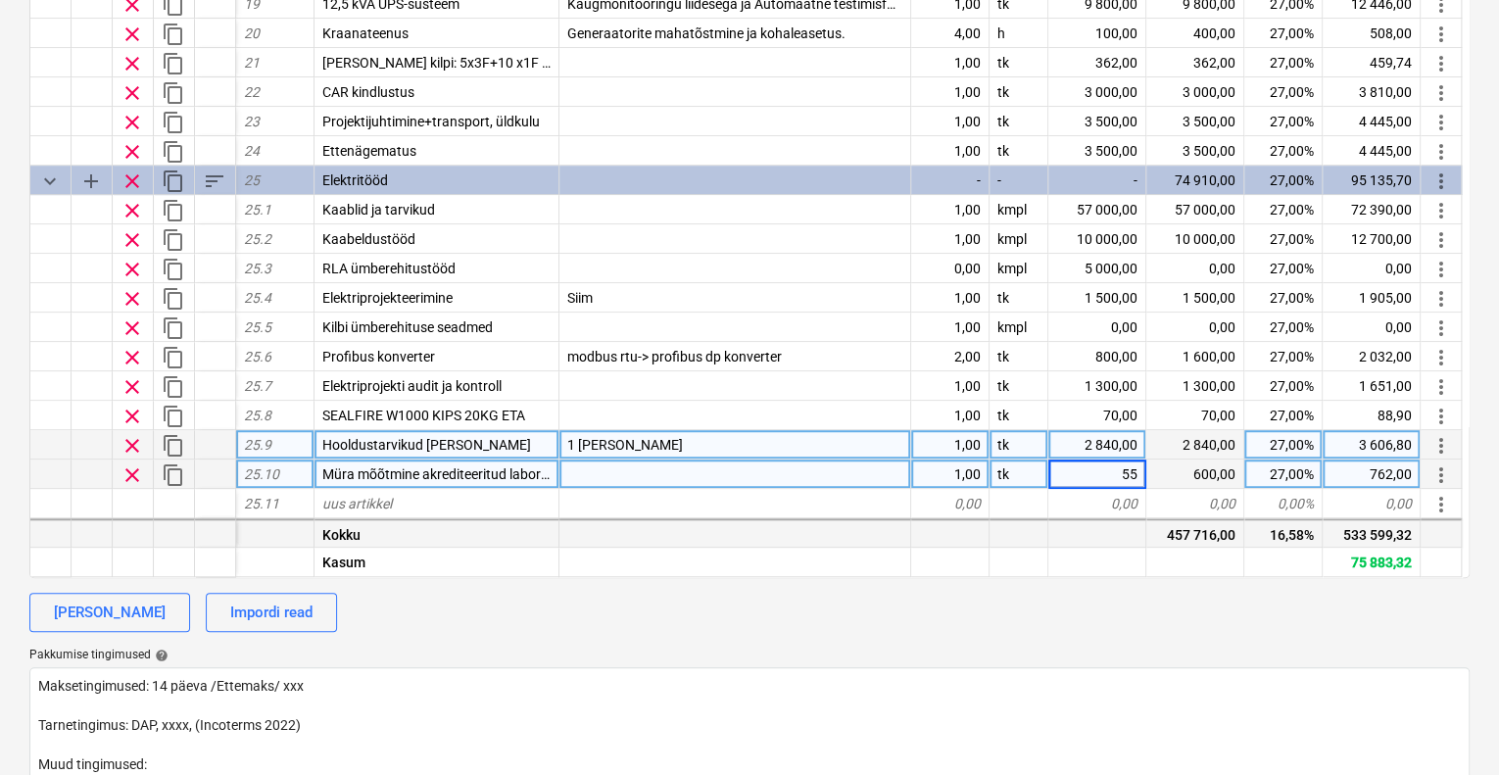
type input "550"
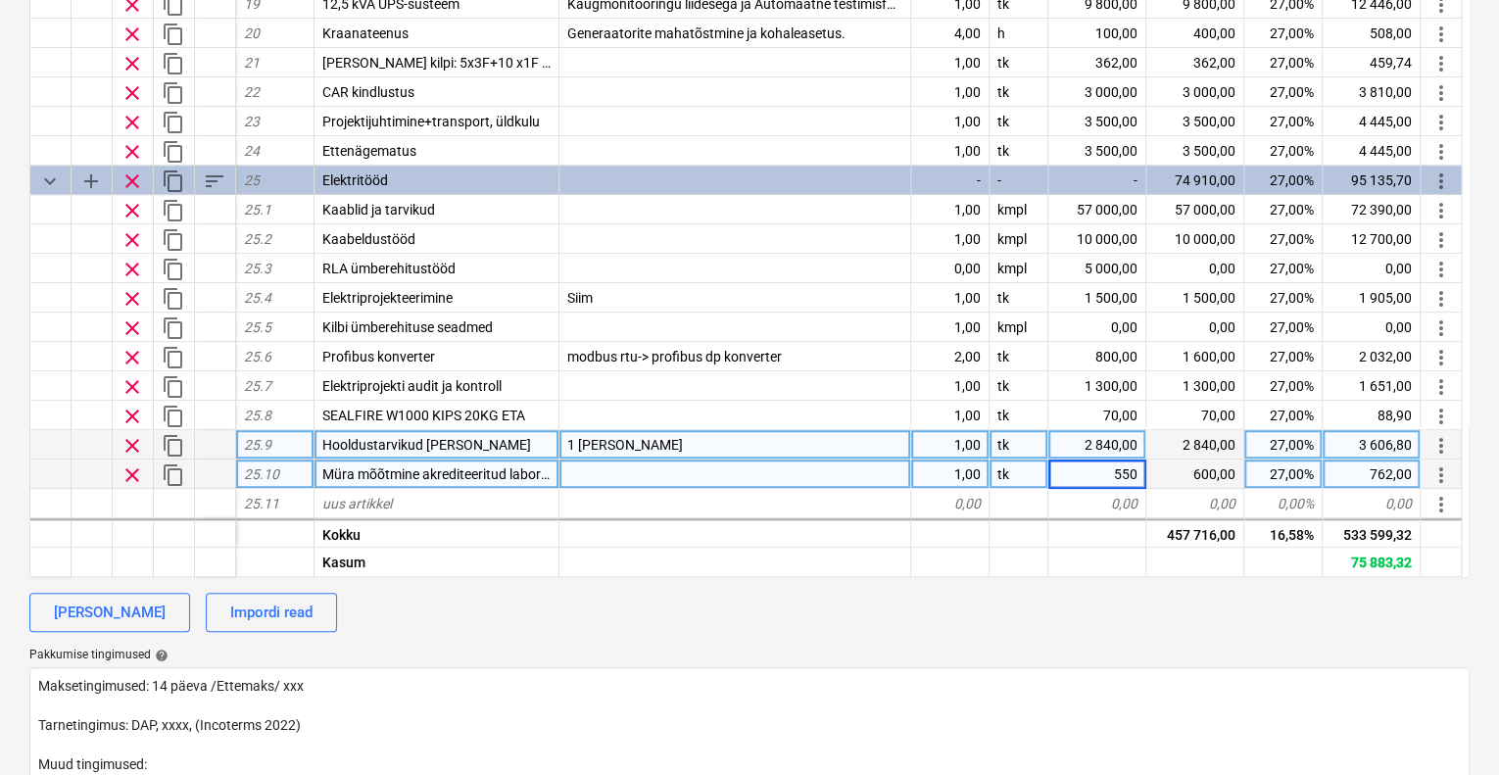
type textarea "x"
click at [1109, 460] on div "550,00" at bounding box center [1097, 474] width 98 height 29
click at [1135, 460] on input "550" at bounding box center [1096, 474] width 97 height 28
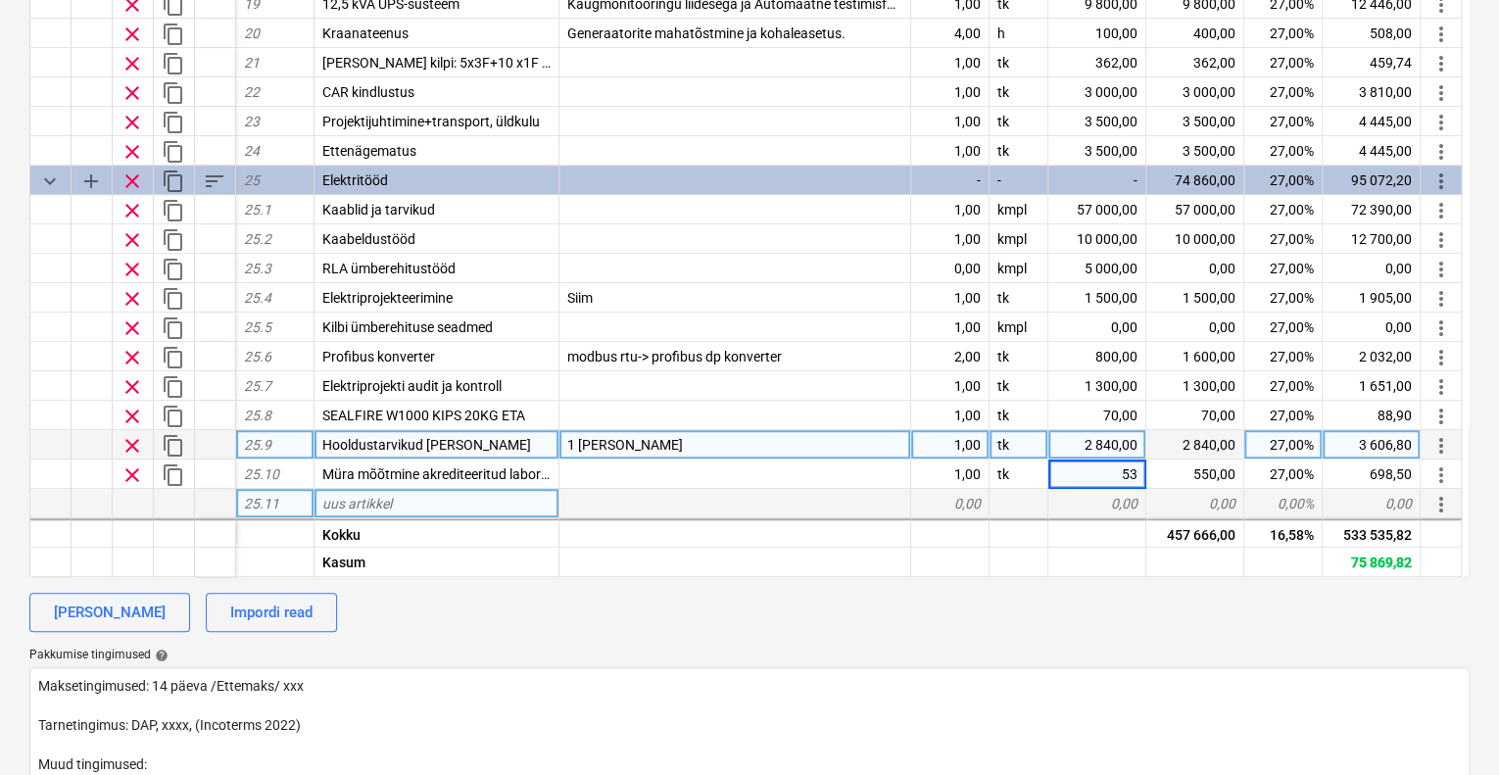
type input "535"
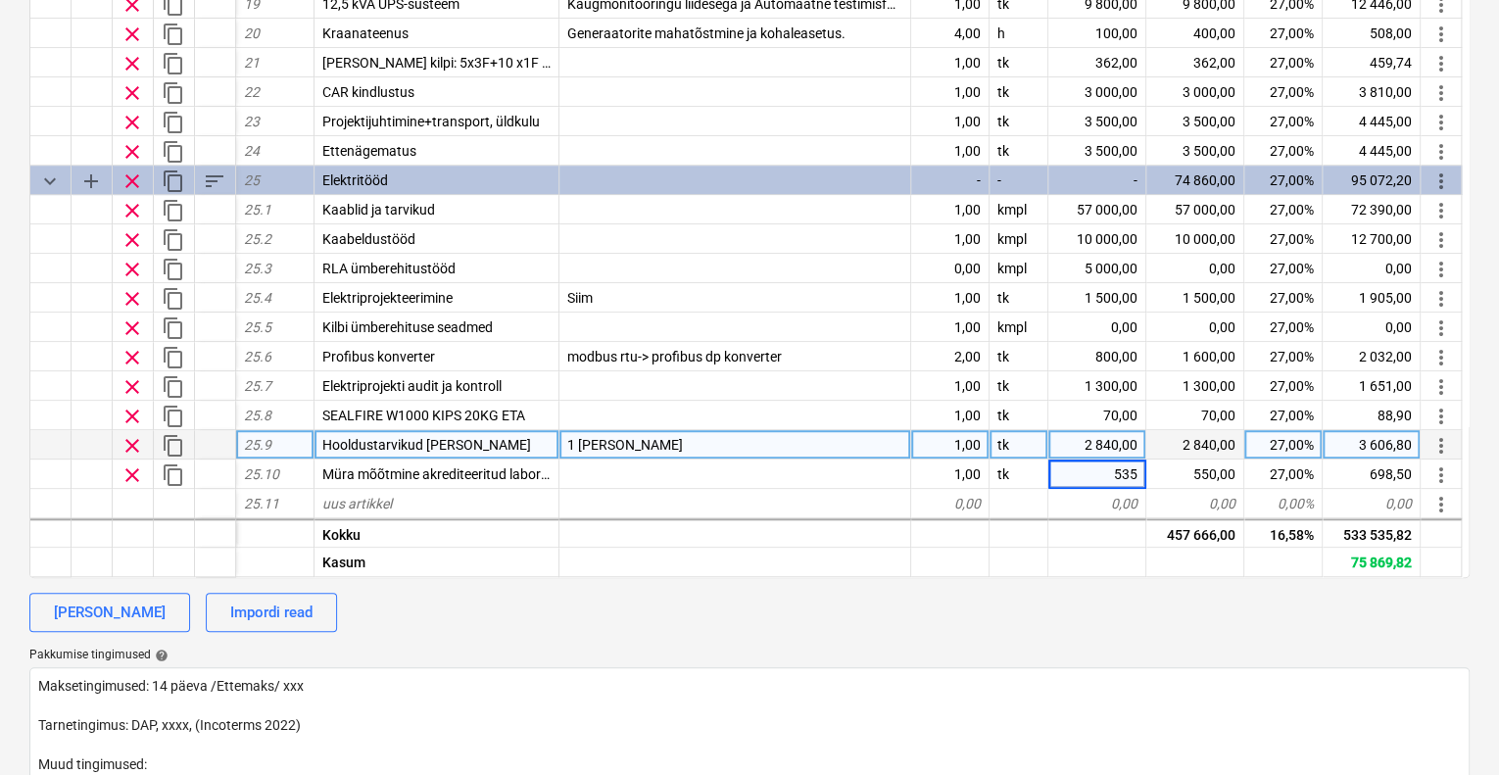
click at [1101, 598] on div "[PERSON_NAME] Impordi read" at bounding box center [749, 612] width 1440 height 39
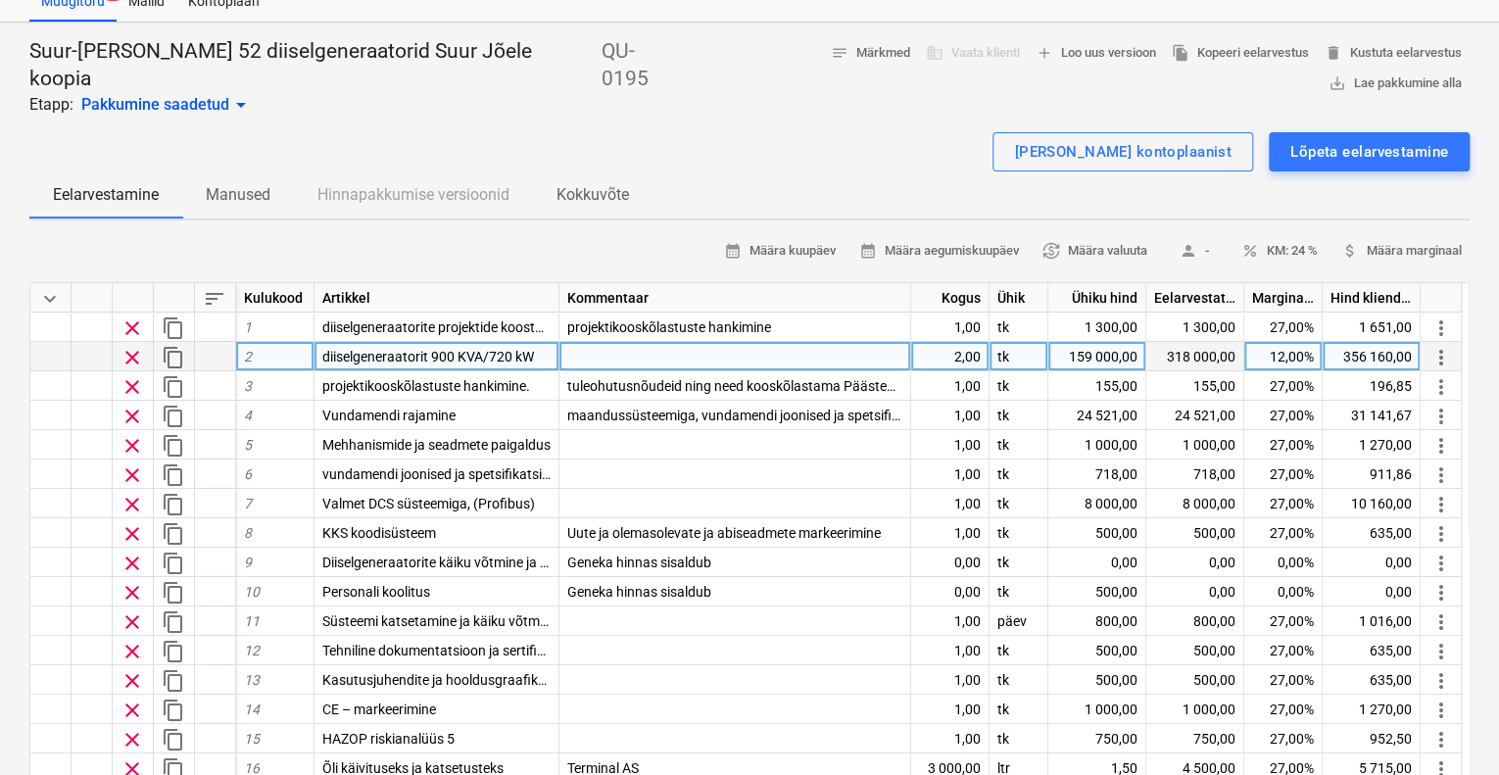
scroll to position [0, 0]
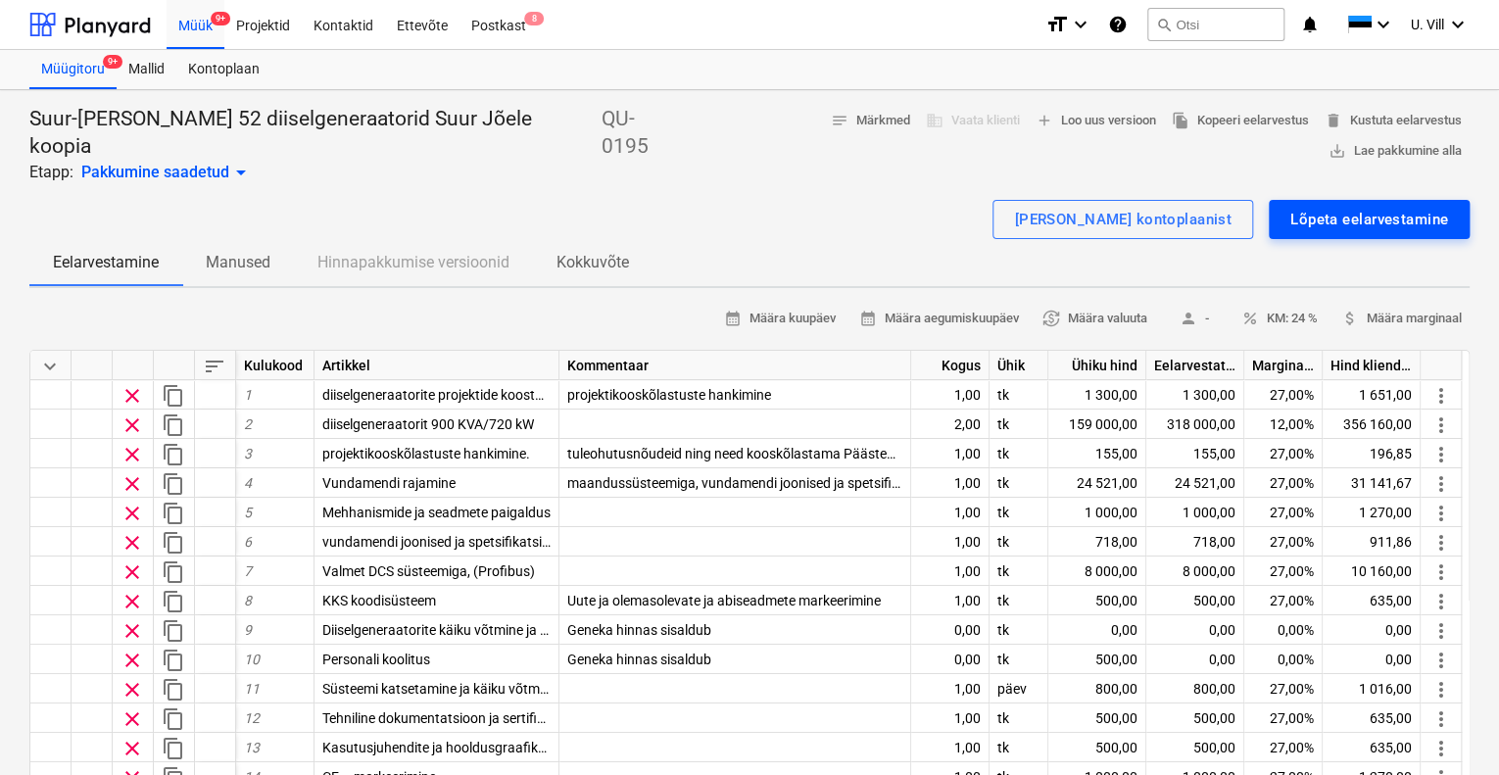
click at [1315, 207] on div "Lõpeta eelarvestamine" at bounding box center [1369, 219] width 158 height 25
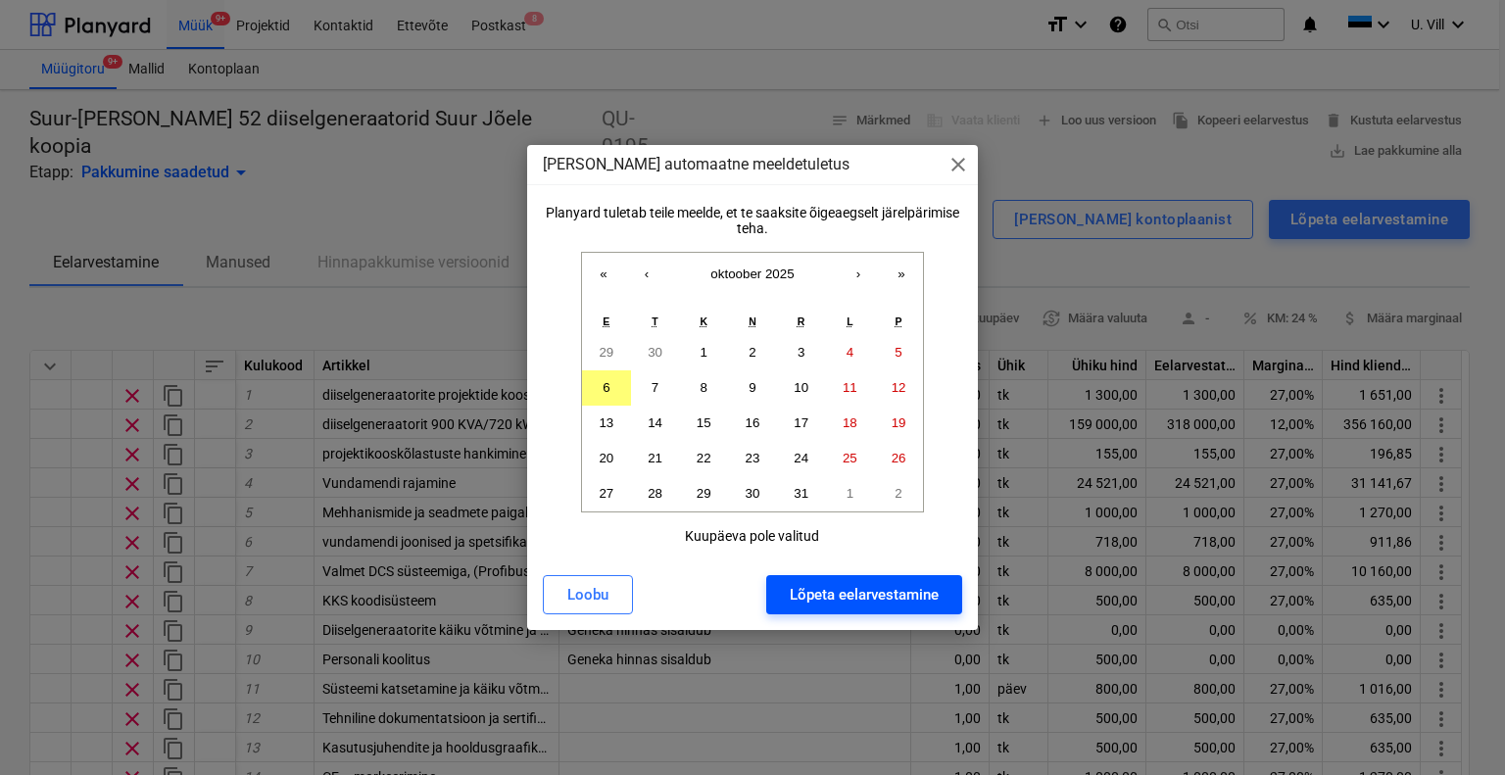
click at [897, 592] on div "Lõpeta eelarvestamine" at bounding box center [864, 594] width 149 height 25
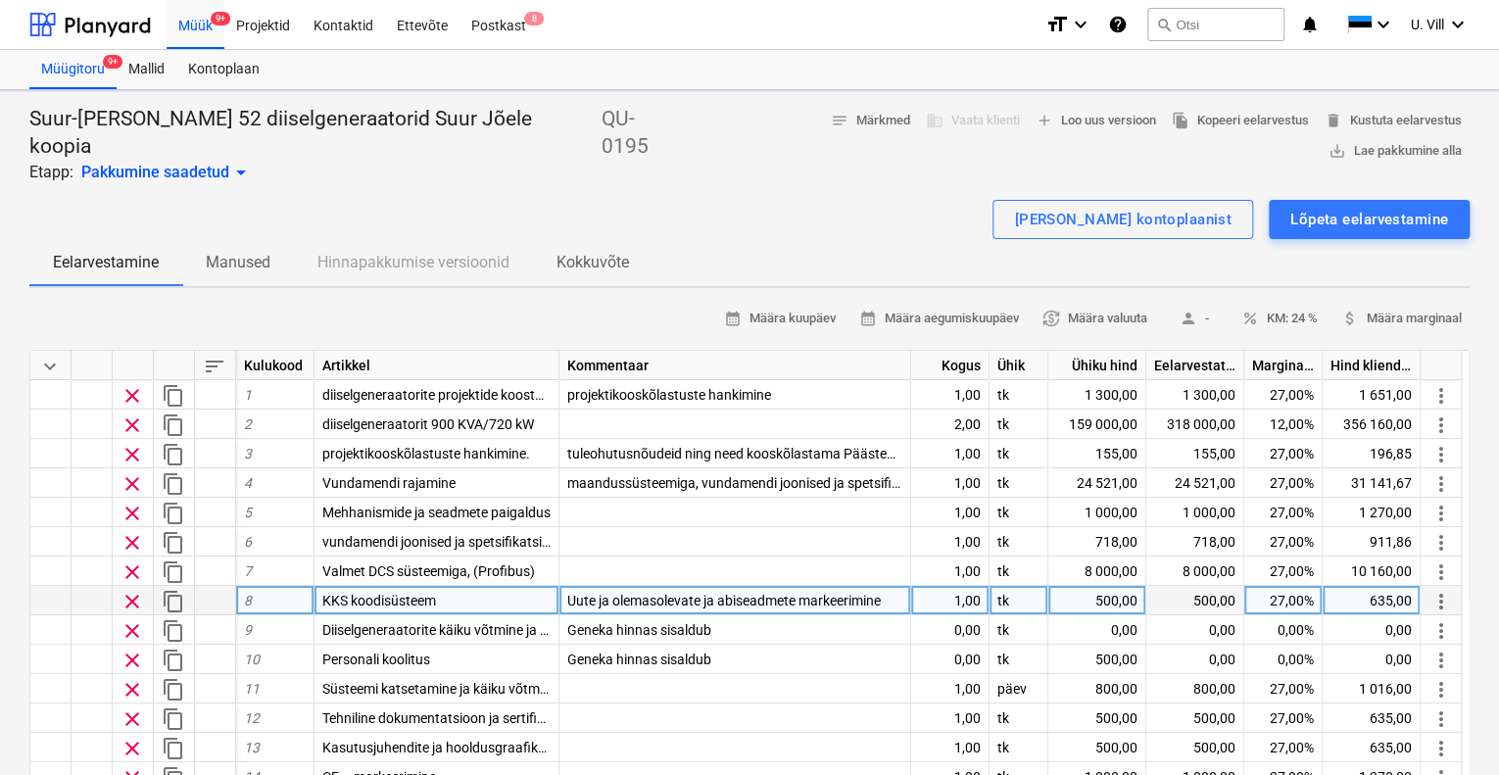
type textarea "x"
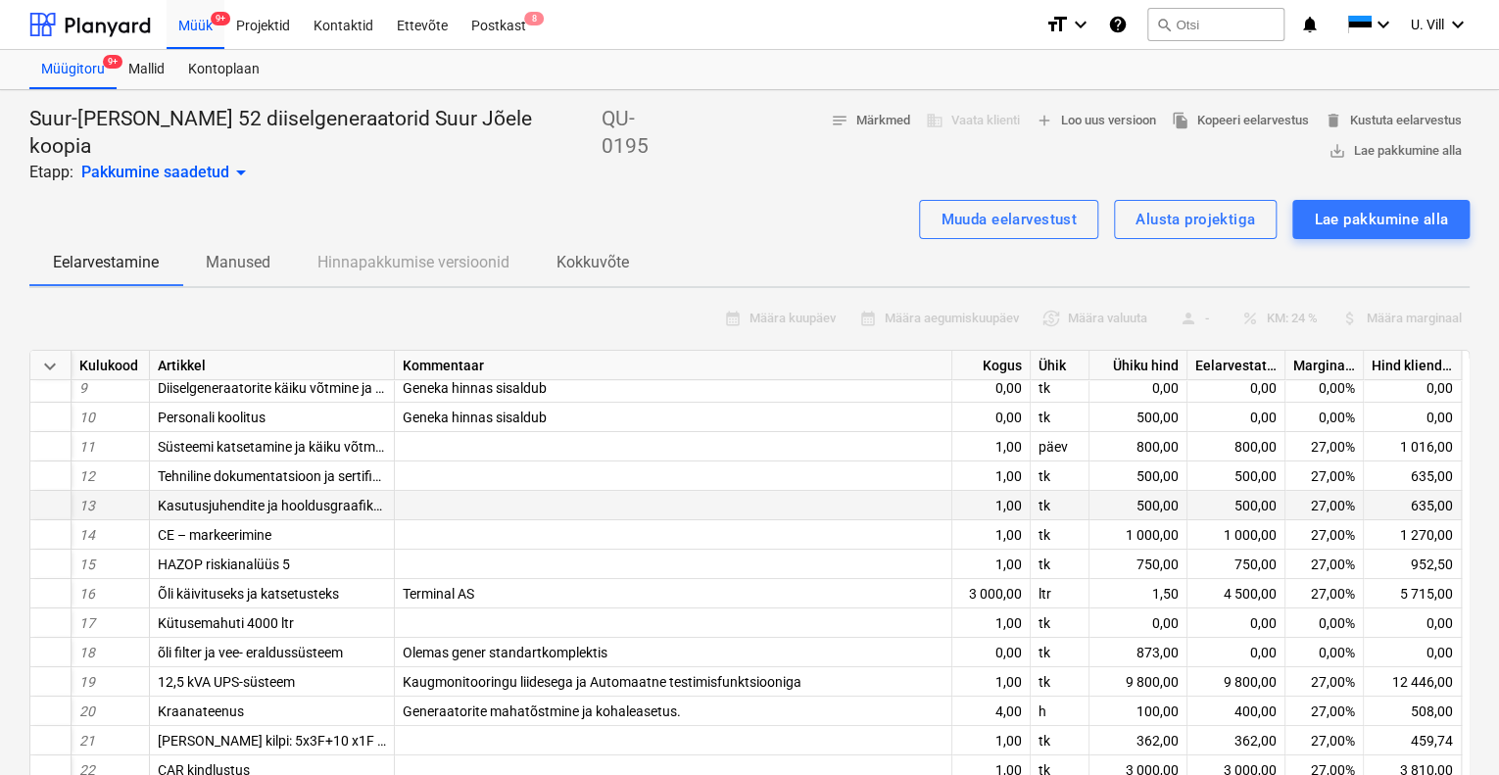
scroll to position [237, 0]
